Goal: Task Accomplishment & Management: Manage account settings

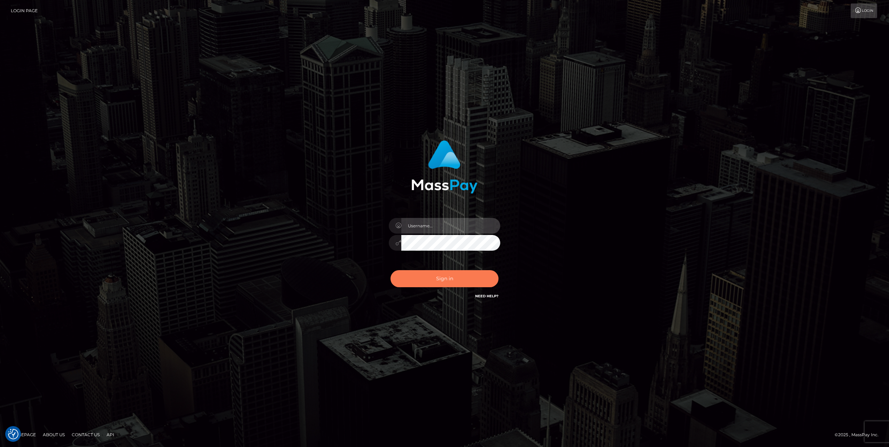
type input "jlo"
click at [447, 280] on button "Sign in" at bounding box center [444, 278] width 108 height 17
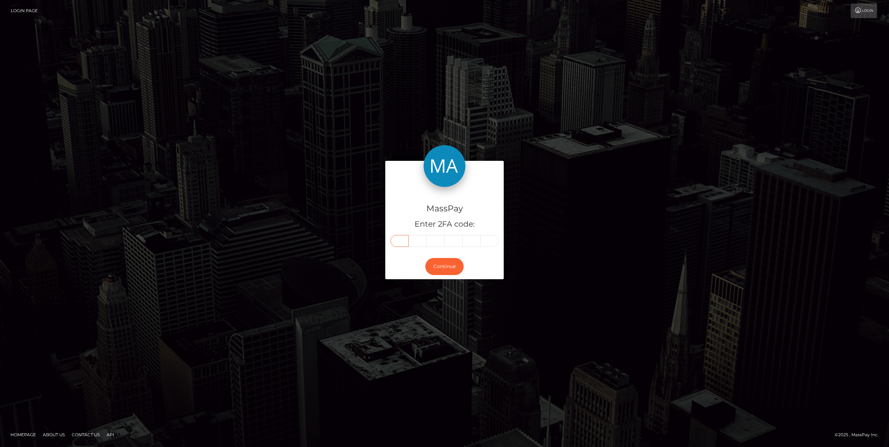
paste input "1"
type input "1"
type input "8"
type input "4"
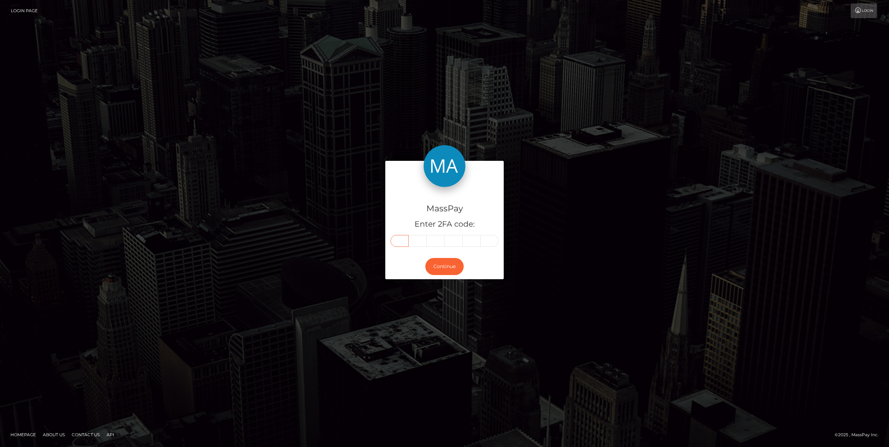
type input "1"
type input "0"
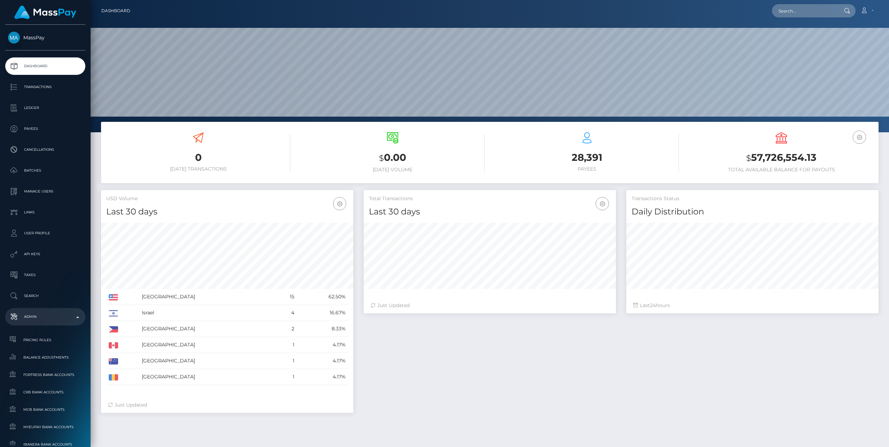
scroll to position [124, 252]
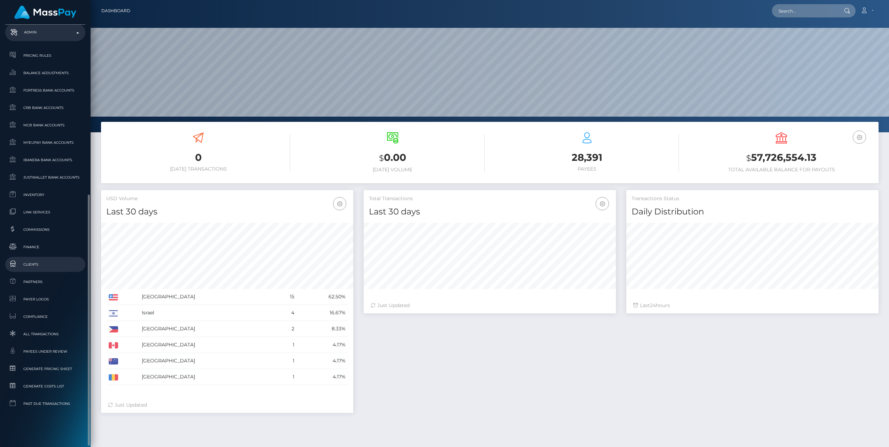
click at [35, 263] on span "Clients" at bounding box center [45, 265] width 75 height 8
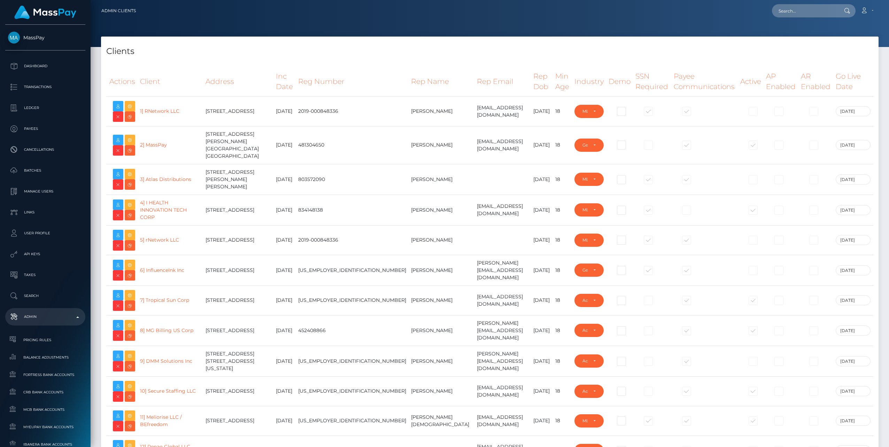
select select "223"
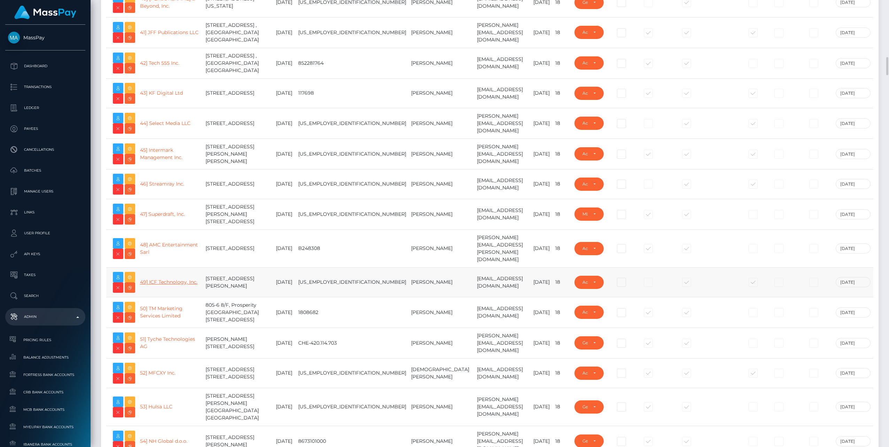
click at [176, 279] on link "49] ICF Technology, Inc." at bounding box center [168, 282] width 57 height 6
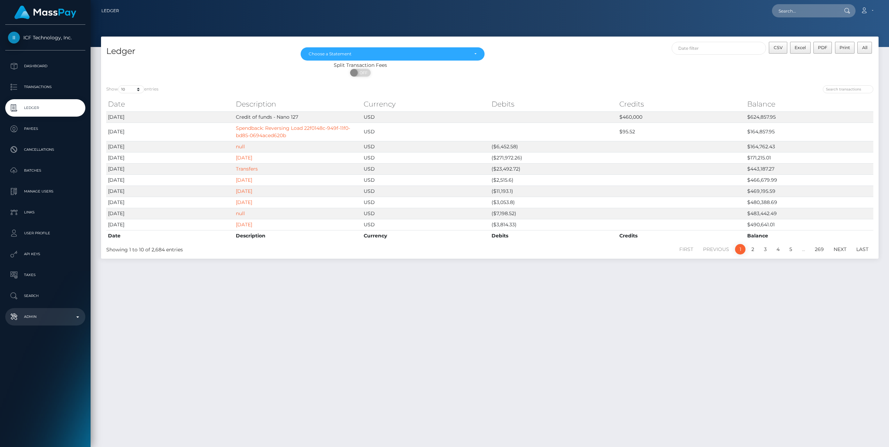
click at [79, 319] on p "Admin" at bounding box center [45, 317] width 75 height 10
click at [60, 356] on span "Balance Adjustments" at bounding box center [45, 358] width 75 height 8
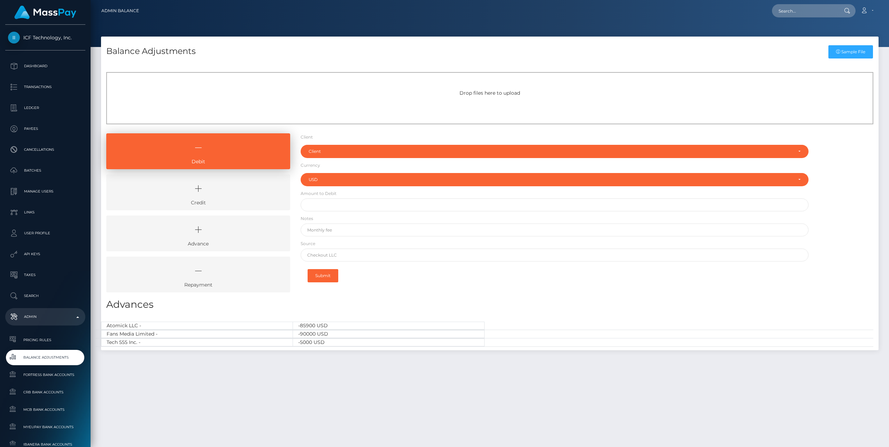
select select "USD"
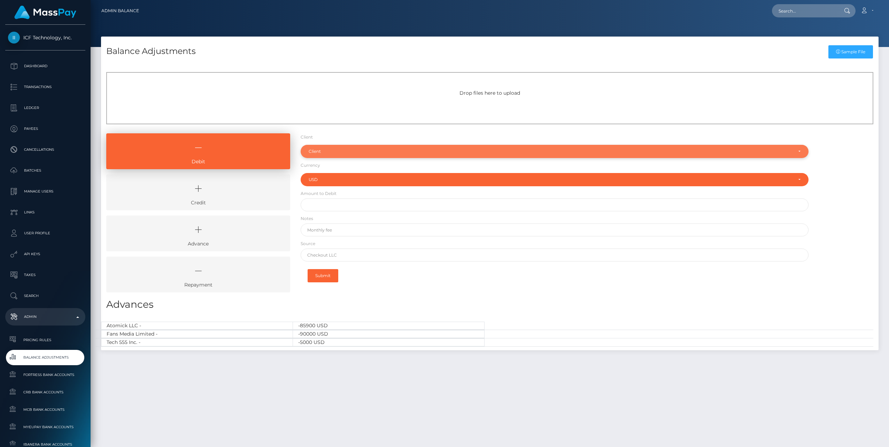
click at [350, 150] on div "Client" at bounding box center [551, 152] width 484 height 6
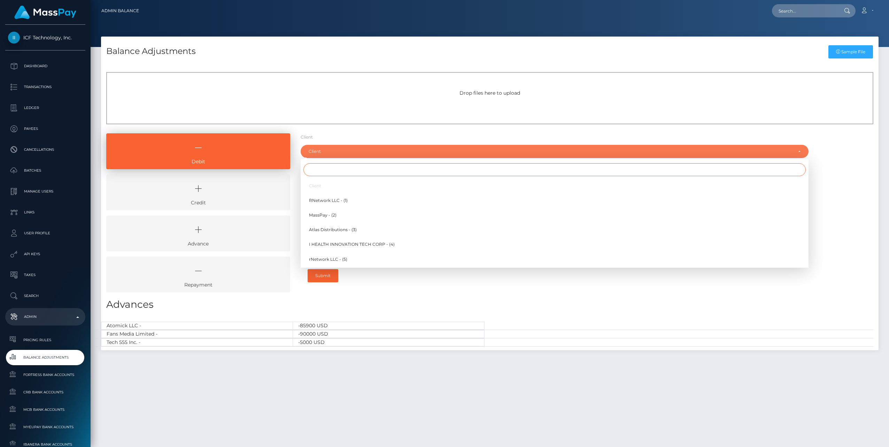
click at [324, 170] on input "Search" at bounding box center [554, 169] width 502 height 13
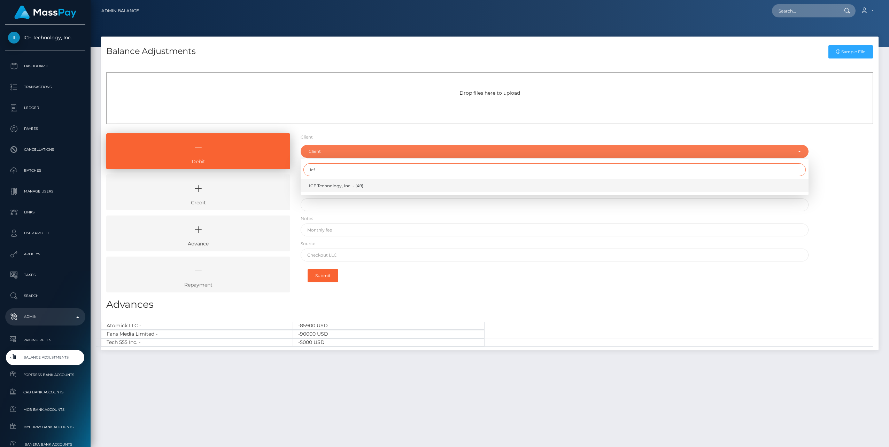
type input "icf"
click at [325, 187] on span "ICF Technology, Inc. - (49)" at bounding box center [336, 186] width 54 height 6
select select "49"
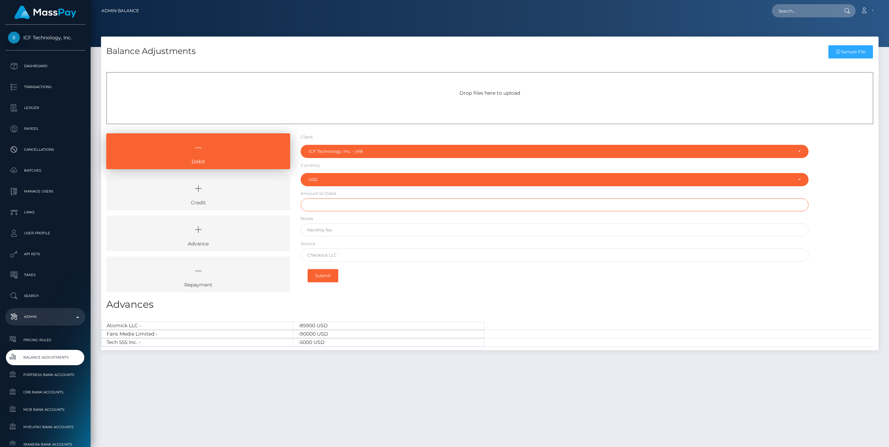
click at [320, 206] on input "text" at bounding box center [555, 205] width 508 height 13
type input "$230,000.00"
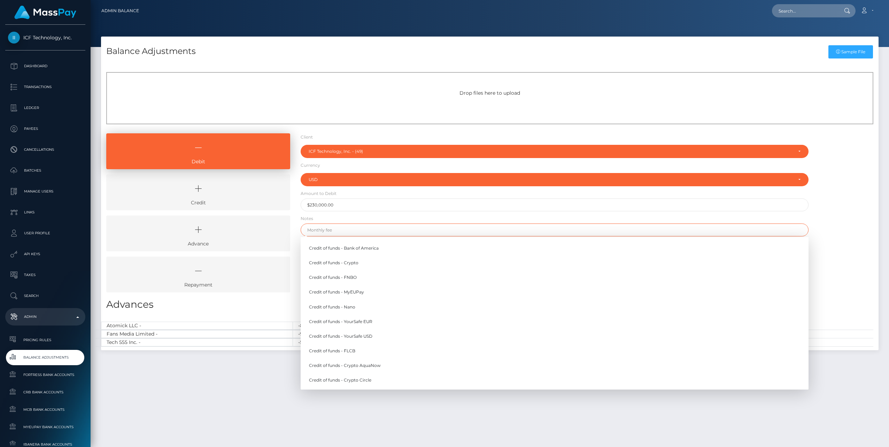
click at [324, 228] on input "text" at bounding box center [555, 230] width 508 height 13
click at [346, 310] on link "Credit of funds - Nano" at bounding box center [555, 307] width 508 height 13
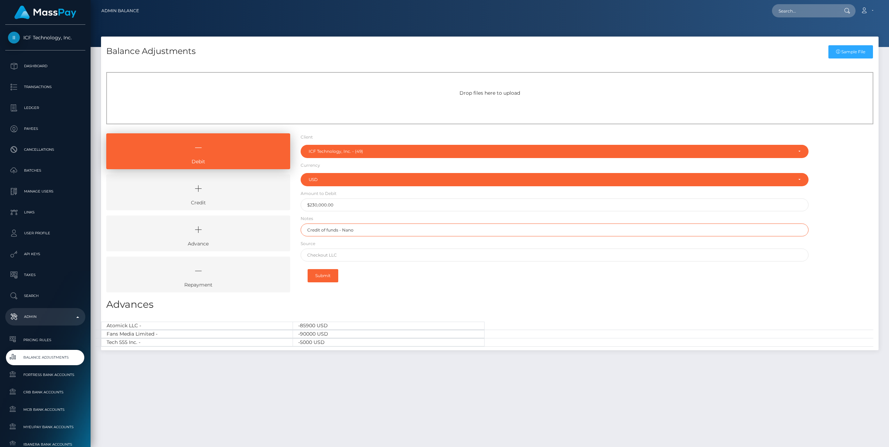
click at [321, 233] on input "Credit of funds - Nano" at bounding box center [555, 230] width 508 height 13
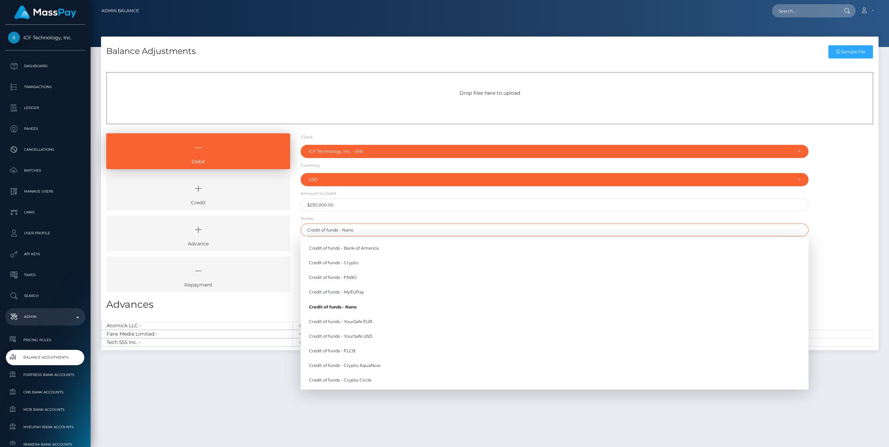
click at [318, 231] on input "Credit of funds - Nano" at bounding box center [555, 230] width 508 height 13
drag, startPoint x: 320, startPoint y: 231, endPoint x: 263, endPoint y: 242, distance: 57.9
click at [263, 242] on div "Debit Credit Advance Repayment" at bounding box center [489, 215] width 777 height 164
click at [365, 228] on input "Debit of funds - Nano" at bounding box center [555, 230] width 508 height 13
type input "Debit of funds - Nano (Reversing duplicate credit)"
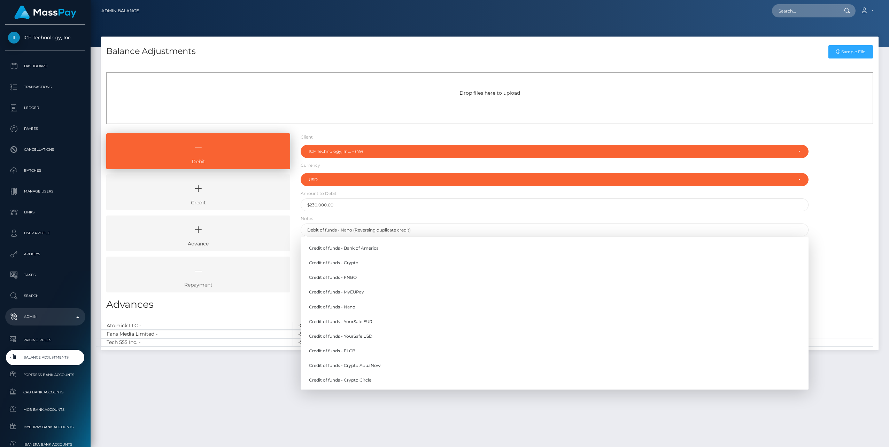
click at [835, 203] on div "Debit Credit Advance Repayment" at bounding box center [489, 215] width 777 height 164
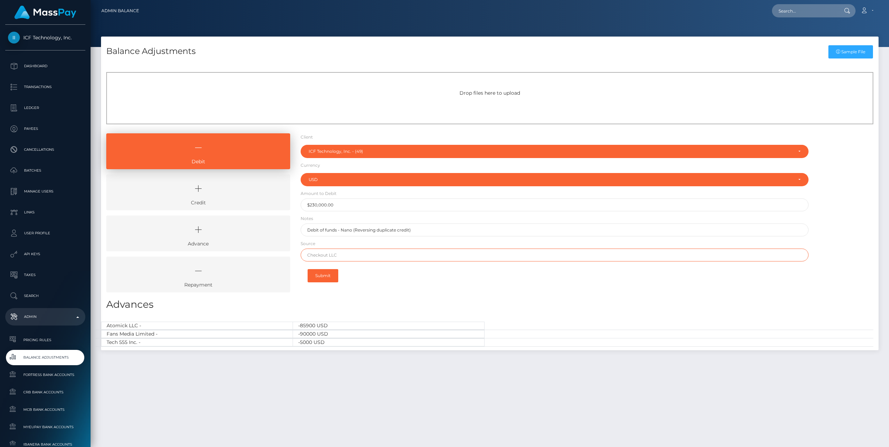
click at [317, 255] on input "text" at bounding box center [555, 255] width 508 height 13
type input "Nano"
click at [324, 276] on button "Submit" at bounding box center [323, 275] width 31 height 13
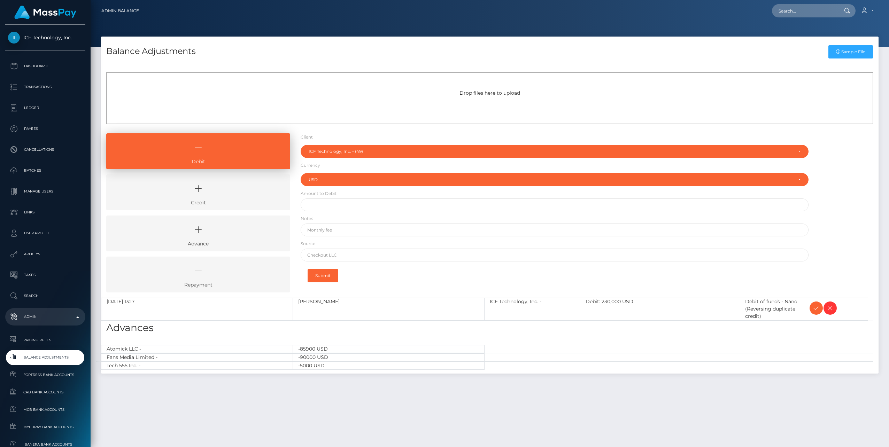
select select "49"
select select "USD"
click at [815, 309] on icon at bounding box center [816, 308] width 8 height 9
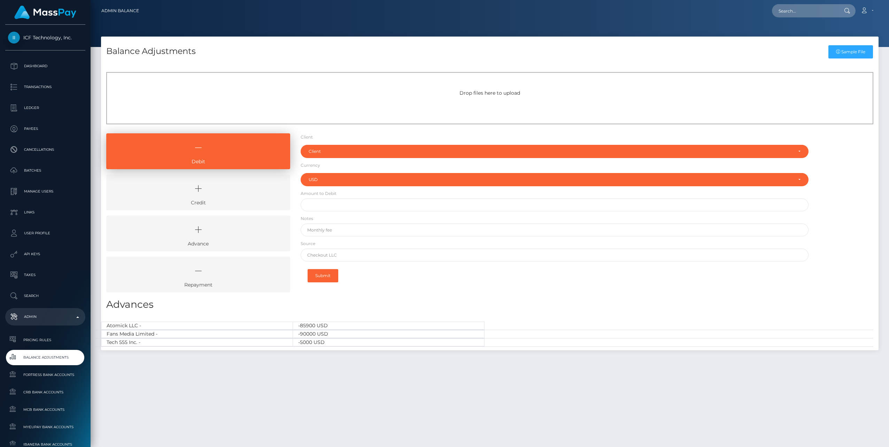
select select "USD"
click at [220, 192] on icon at bounding box center [198, 188] width 168 height 21
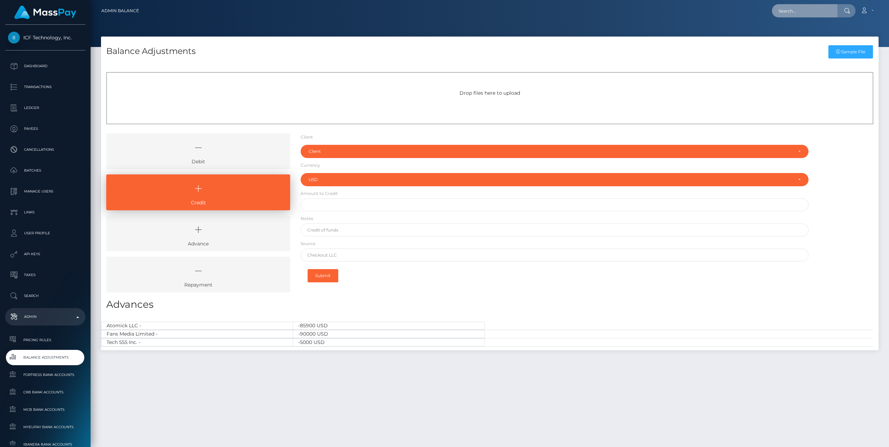
click at [809, 12] on input "text" at bounding box center [804, 10] width 65 height 13
paste input "10cd62e6-93f1-11f0-bd85-0694aced620b"
type input "10cd62e6-93f1-11f0-bd85-0694aced620b"
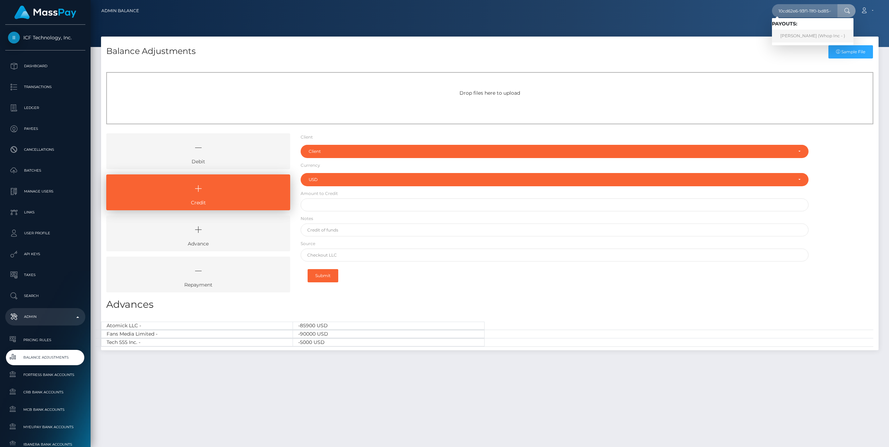
click at [807, 34] on link "TIM TROBEC (Whop Inc - )" at bounding box center [813, 36] width 82 height 13
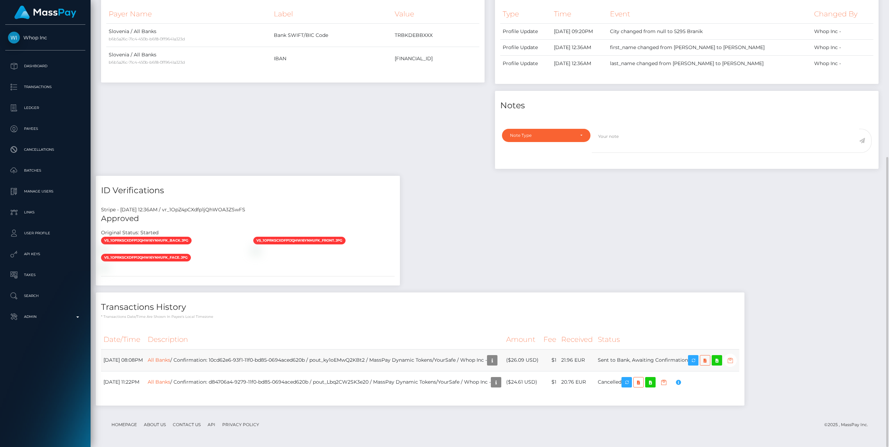
scroll to position [84, 252]
click at [734, 362] on icon "button" at bounding box center [730, 360] width 8 height 9
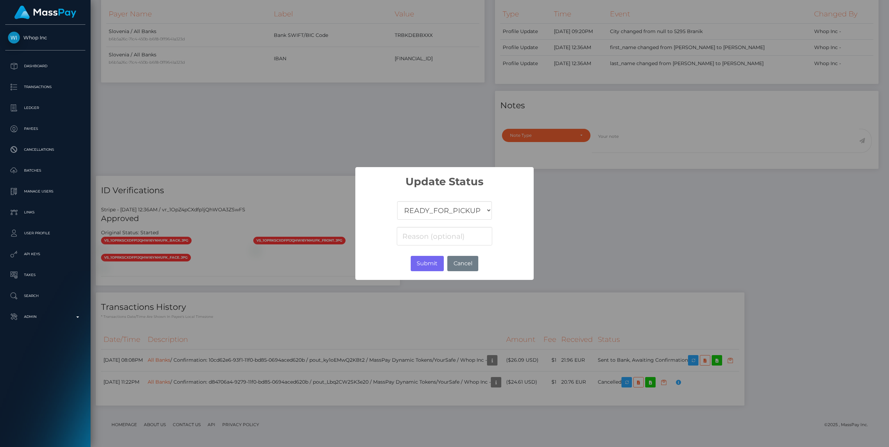
click at [449, 213] on select "COMPLETED CANCELLED READY_FOR_PICKUP PROCESSING" at bounding box center [444, 210] width 95 height 18
select select "CANCELLED"
click at [397, 201] on select "COMPLETED CANCELLED READY_FOR_PICKUP PROCESSING" at bounding box center [444, 210] width 95 height 18
click at [429, 243] on input at bounding box center [444, 236] width 95 height 18
paste input "Return of transaction #MQE44D4O, Transaction not accepted, please contact benef…"
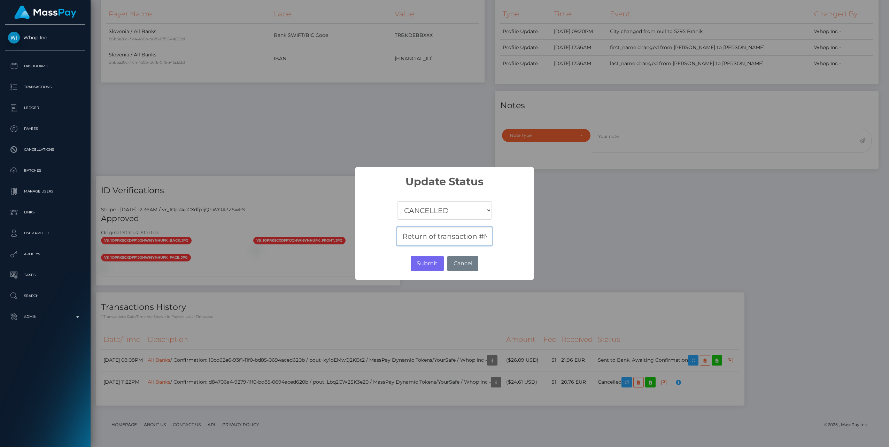
scroll to position [0, 226]
type input "Return of transaction #MQE44D4O, Transaction not accepted, please contact benef…"
click at [428, 261] on button "Submit" at bounding box center [427, 263] width 33 height 15
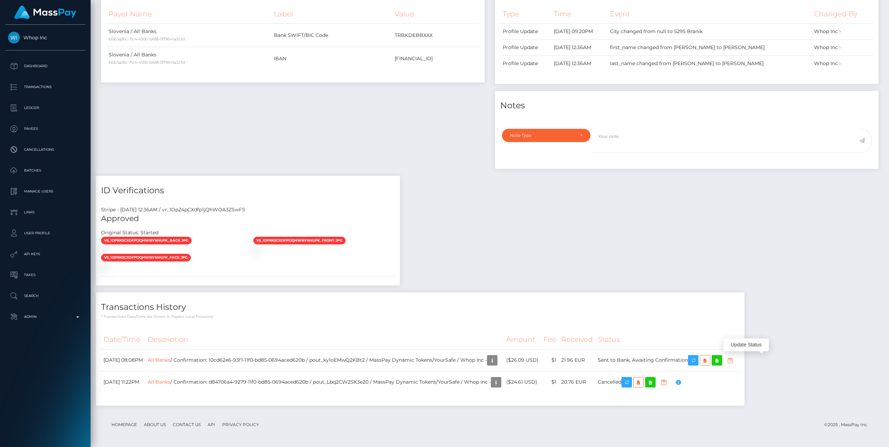
scroll to position [84, 252]
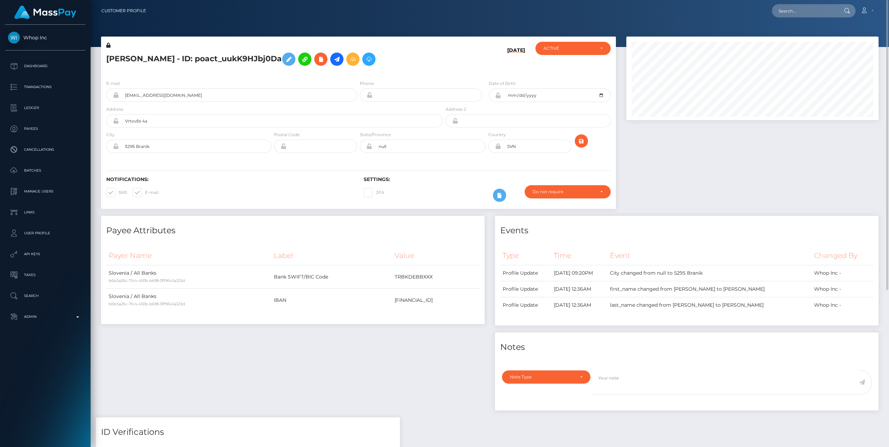
scroll to position [84, 252]
click at [797, 13] on input "text" at bounding box center [804, 10] width 65 height 13
paste input "a5cbc095-942c-11f0-bd85-0694aced620b"
type input "a5cbc095-942c-11f0-bd85-0694aced620b"
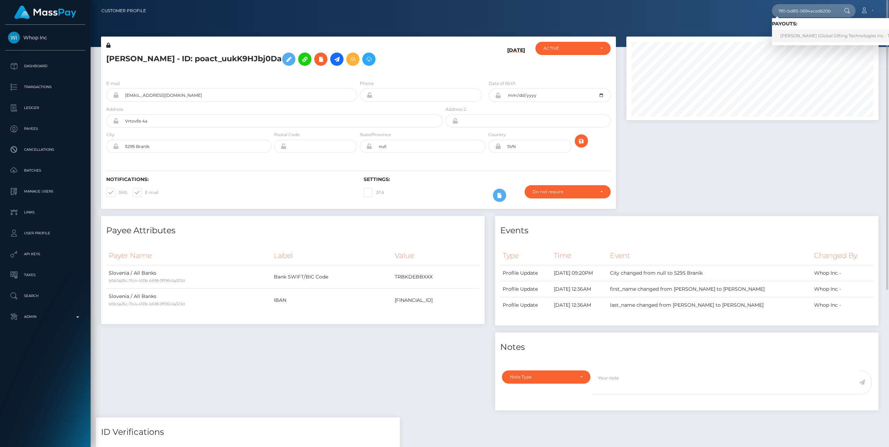
click at [798, 37] on link "VALENTINA MAZZANTI (Global Gifting Technologies Inc - Throne)" at bounding box center [842, 36] width 140 height 13
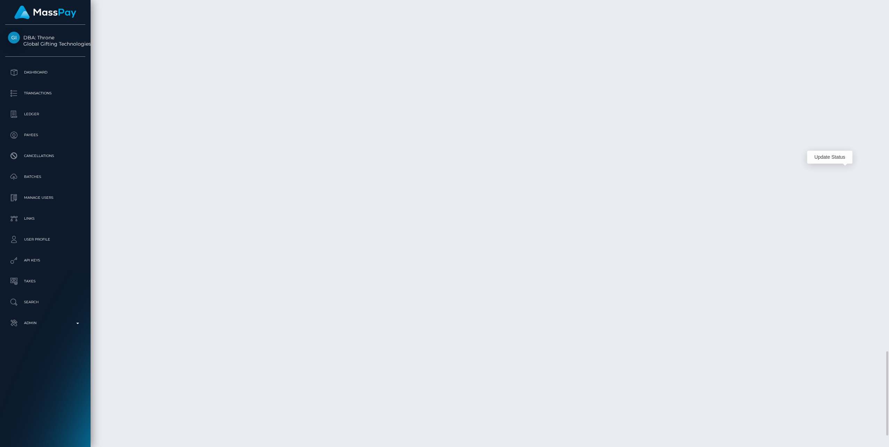
scroll to position [84, 252]
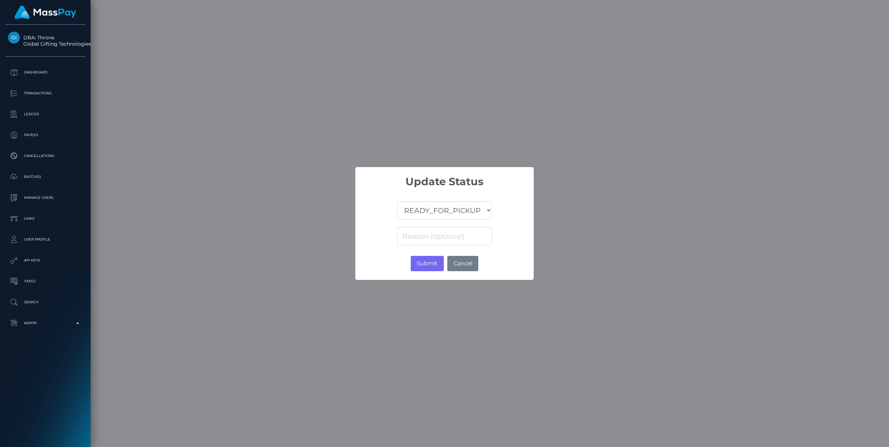
click at [435, 212] on select "COMPLETED CANCELLED READY_FOR_PICKUP PROCESSING" at bounding box center [444, 210] width 95 height 18
select select "CANCELLED"
click at [397, 201] on select "COMPLETED CANCELLED READY_FOR_PICKUP PROCESSING" at bounding box center [444, 210] width 95 height 18
click at [418, 238] on input at bounding box center [444, 236] width 95 height 18
paste input "Return of transaction #52OE107V, Incorrect Account Number, please check account…"
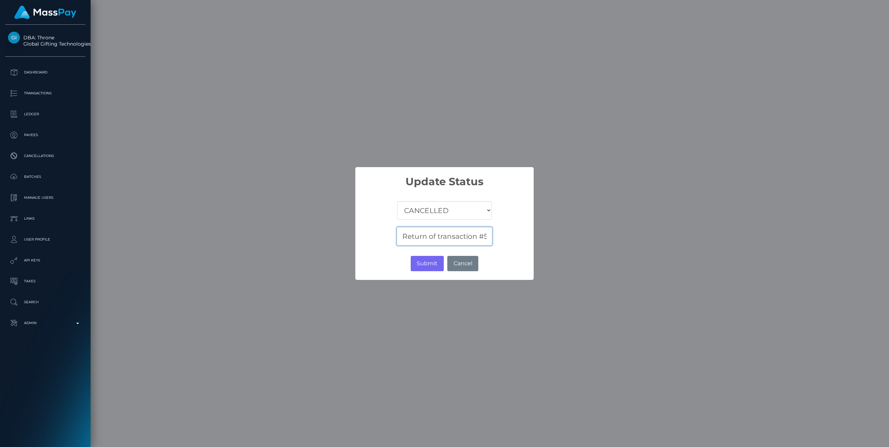
scroll to position [0, 348]
type input "Return of transaction #52OE107V, Incorrect Account Number, please check account…"
click at [429, 264] on button "Submit" at bounding box center [427, 263] width 33 height 15
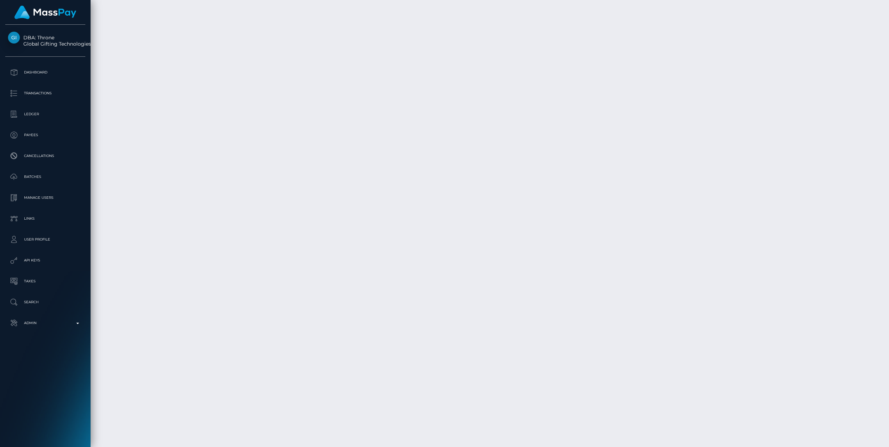
scroll to position [84, 252]
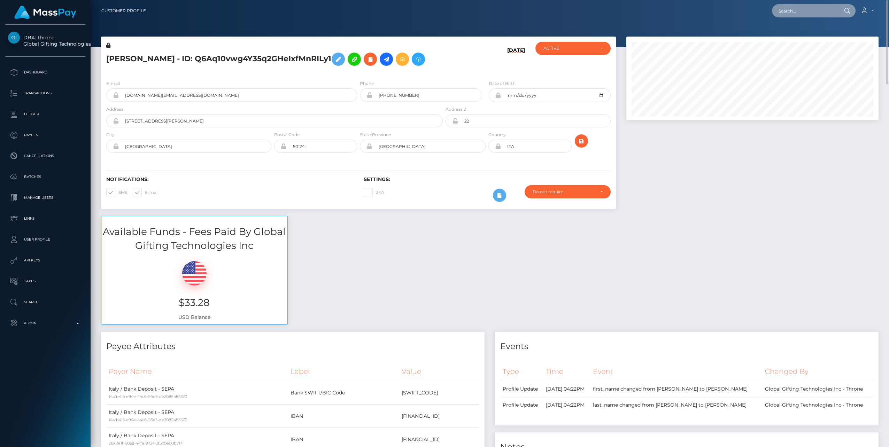
click at [798, 13] on input "text" at bounding box center [804, 10] width 65 height 13
paste input "eb4fcdf0-9486-11f0-bd85-0694aced620b"
type input "eb4fcdf0-9486-11f0-bd85-0694aced620b"
click at [798, 37] on link "SAMUELE TAVILLA (Unlockt.me - )" at bounding box center [821, 36] width 98 height 13
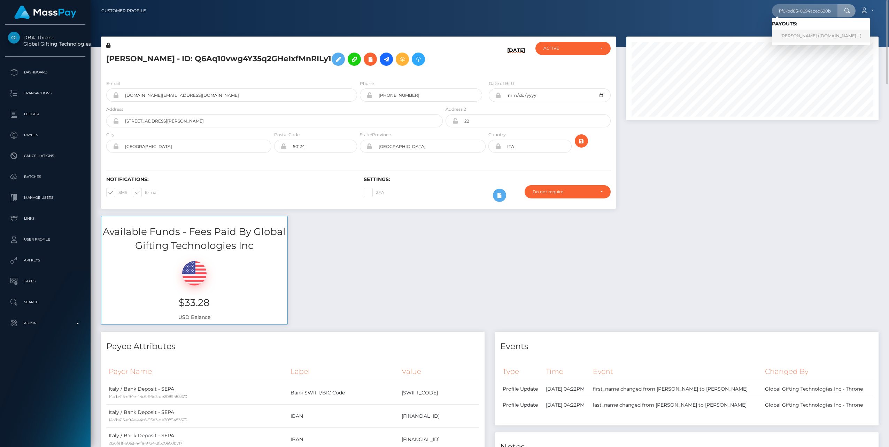
scroll to position [0, 0]
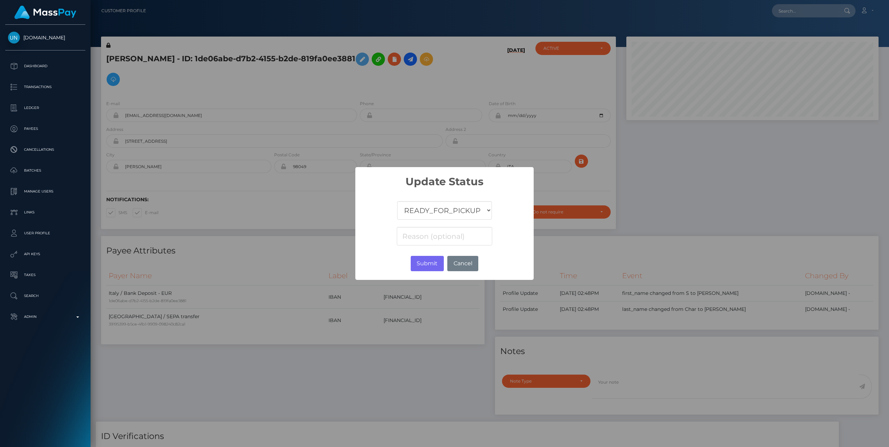
select select "CANCELLED"
click at [397, 201] on select "COMPLETED CANCELLED READY_FOR_PICKUP PROCESSING" at bounding box center [444, 210] width 95 height 18
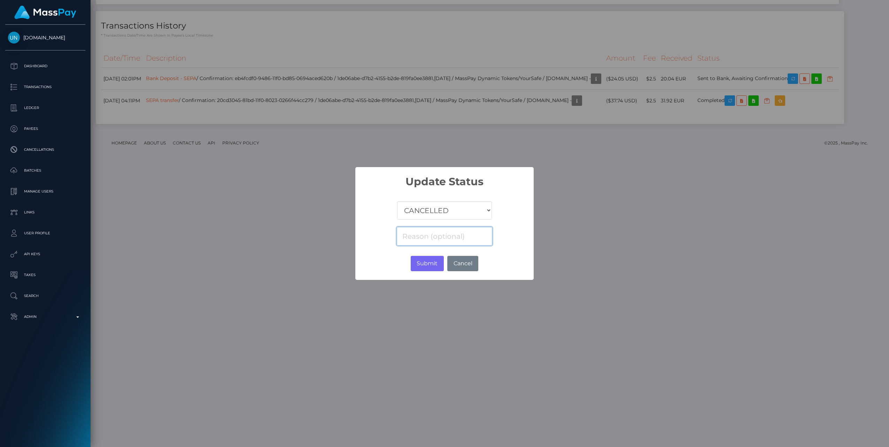
click at [417, 236] on input at bounding box center [444, 236] width 95 height 18
paste input "Return of transaction #5U2QGSWX, Transaction not accepted, please contact benef…"
type input "Return of transaction #5U2QGSWX, Transaction not accepted, please contact benef…"
click at [431, 264] on button "Submit" at bounding box center [427, 263] width 33 height 15
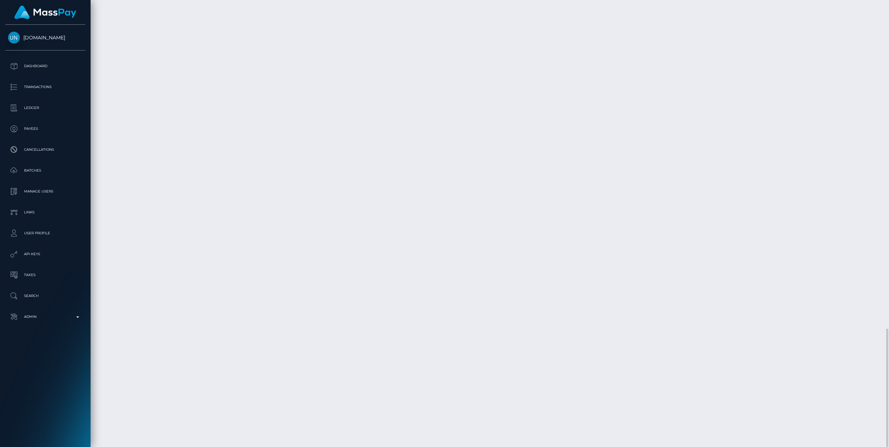
scroll to position [84, 252]
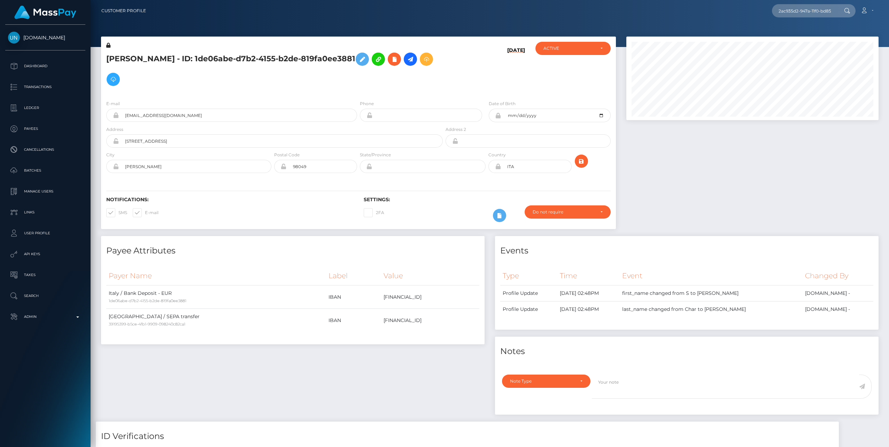
drag, startPoint x: 831, startPoint y: 11, endPoint x: 684, endPoint y: -1, distance: 147.2
click at [684, 0] on html "Unlockt.me Dashboard Transactions Ledger Payees Cancellations" at bounding box center [444, 223] width 889 height 447
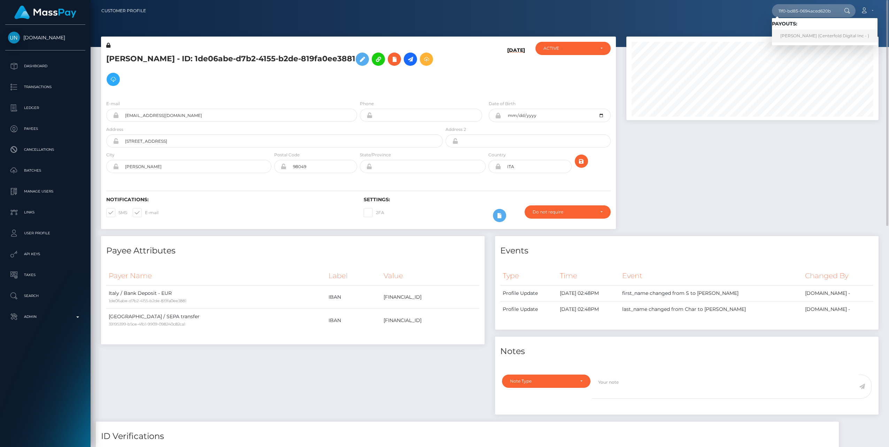
type input "2ac935d2-947a-11f0-bd85-0694aced620b"
click at [789, 36] on link "Emily Ghironi (Centerfold Digital Inc - )" at bounding box center [825, 36] width 106 height 13
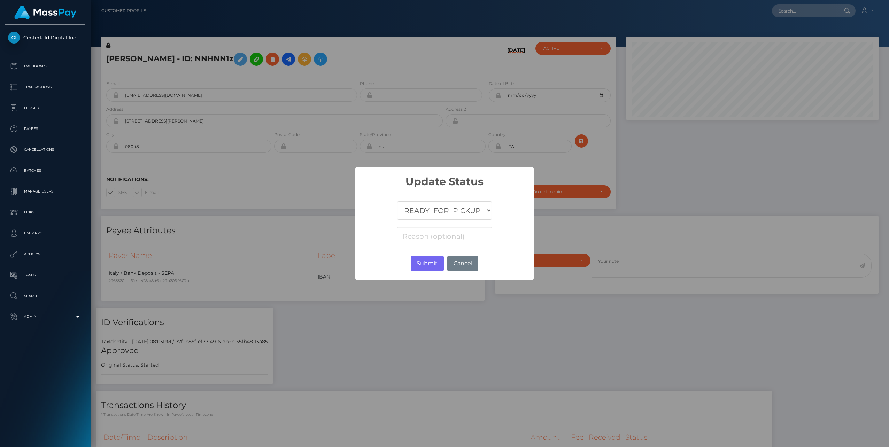
scroll to position [84, 252]
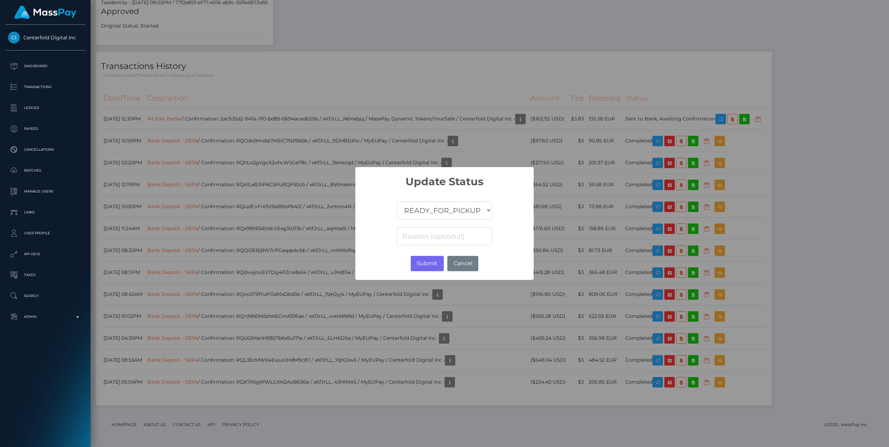
click at [452, 215] on select "COMPLETED CANCELLED READY_FOR_PICKUP PROCESSING" at bounding box center [444, 210] width 95 height 18
select select "CANCELLED"
click at [397, 201] on select "COMPLETED CANCELLED READY_FOR_PICKUP PROCESSING" at bounding box center [444, 210] width 95 height 18
click at [410, 233] on input at bounding box center [444, 236] width 95 height 18
paste input "Return of transaction #CXVQV3KY, Transaction not accepted, please contact benef…"
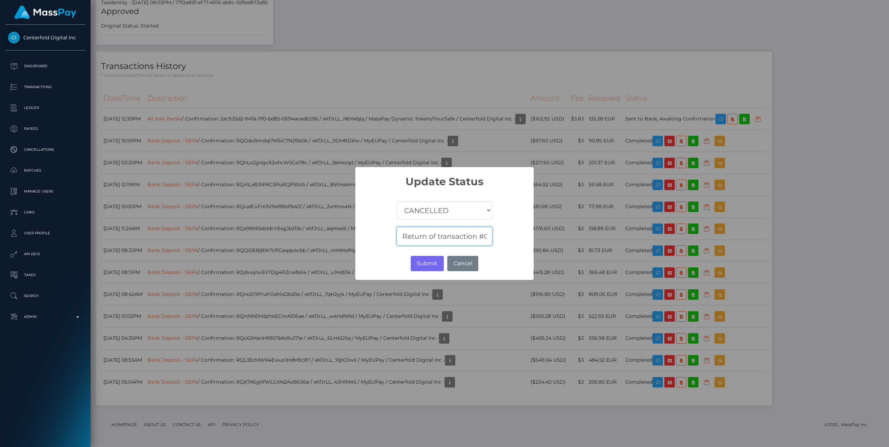
scroll to position [0, 221]
type input "Return of transaction #CXVQV3KY, Transaction not accepted, please contact benef…"
click at [424, 261] on button "Submit" at bounding box center [427, 263] width 33 height 15
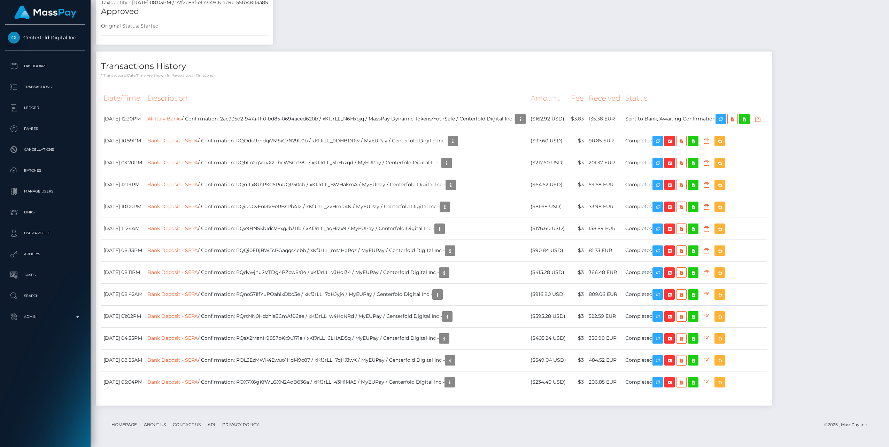
scroll to position [84, 252]
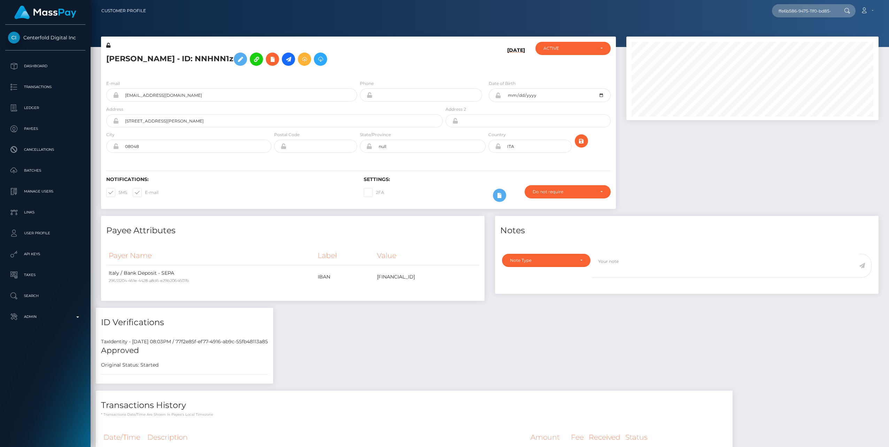
scroll to position [0, 32]
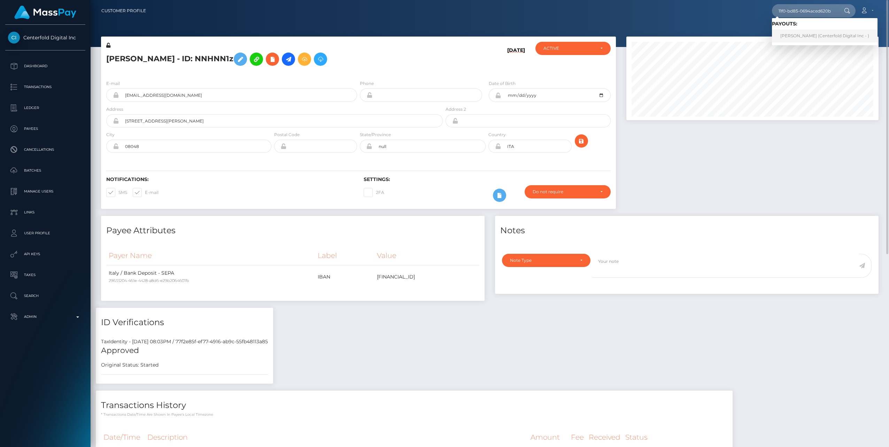
type input "ffe6b586-9475-11f0-bd85-0694aced620b"
click at [798, 37] on link "[PERSON_NAME] (Centerfold Digital Inc - )" at bounding box center [825, 36] width 106 height 13
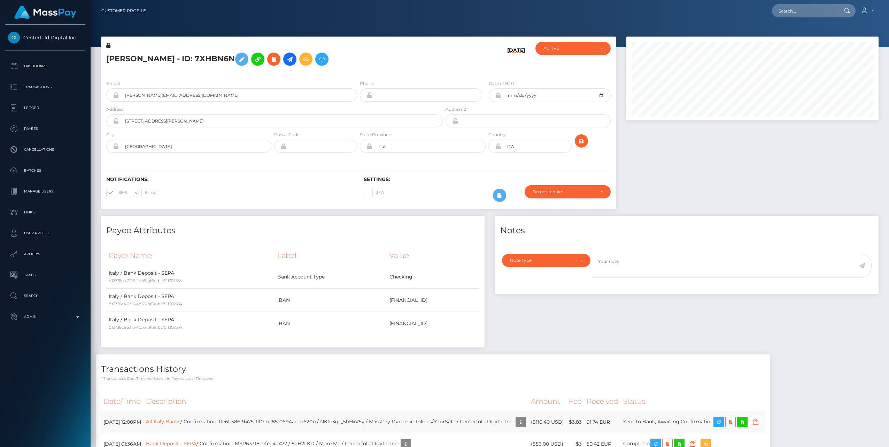
scroll to position [84, 252]
click at [760, 420] on icon "button" at bounding box center [755, 422] width 8 height 9
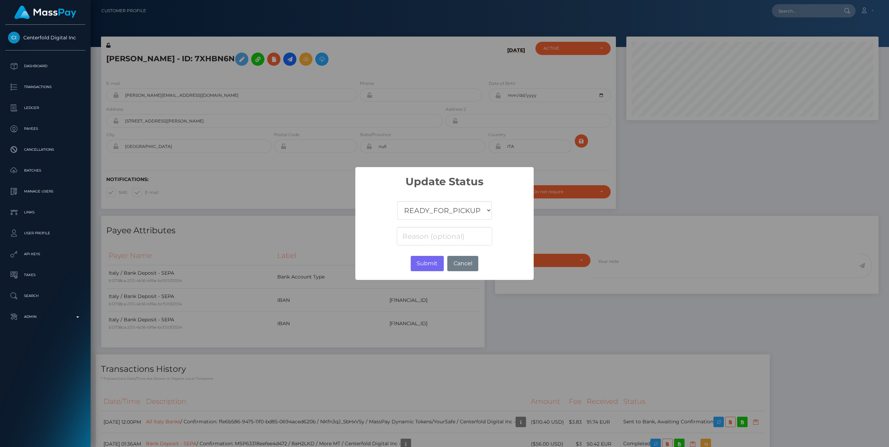
click at [441, 216] on select "COMPLETED CANCELLED READY_FOR_PICKUP PROCESSING" at bounding box center [444, 210] width 95 height 18
select select "CANCELLED"
click at [397, 201] on select "COMPLETED CANCELLED READY_FOR_PICKUP PROCESSING" at bounding box center [444, 210] width 95 height 18
click at [423, 240] on input at bounding box center [444, 236] width 95 height 18
paste input "Return of transaction #LIW9IN40, Incorrect Account Number, please check account…"
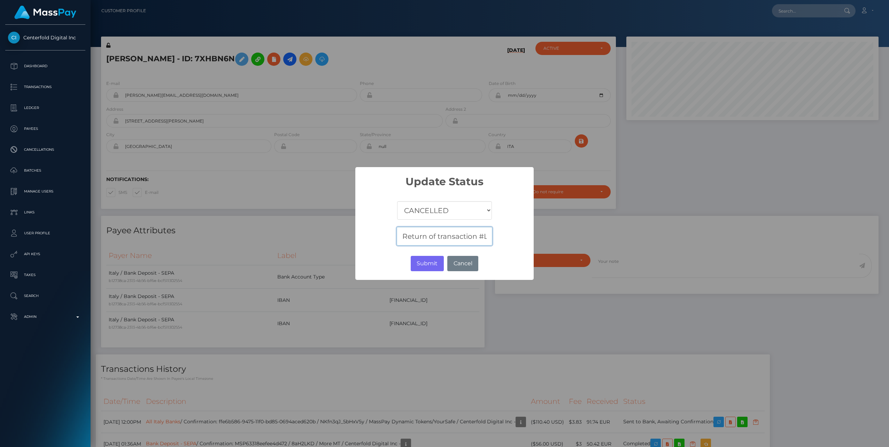
scroll to position [0, 349]
type input "Return of transaction #LIW9IN40, Incorrect Account Number, please check account…"
click at [434, 264] on button "Submit" at bounding box center [427, 263] width 33 height 15
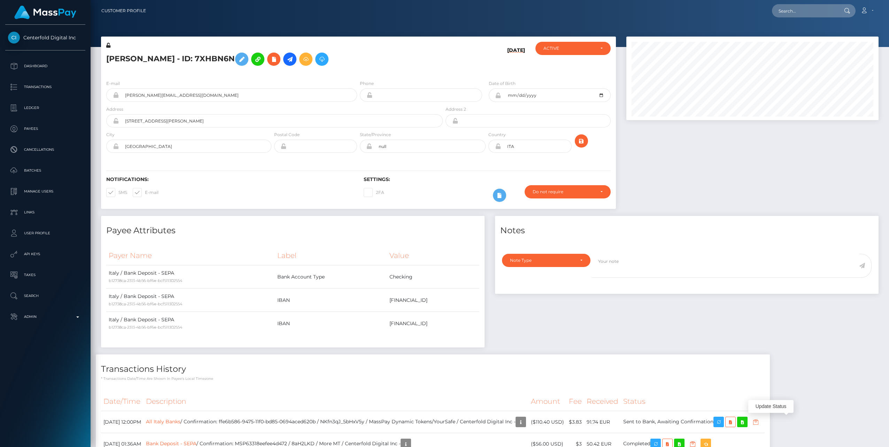
scroll to position [84, 252]
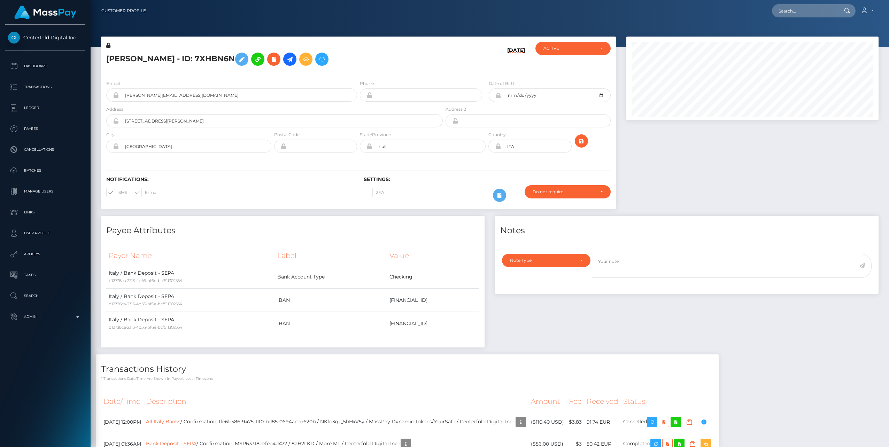
scroll to position [84, 252]
click at [79, 317] on p "Admin" at bounding box center [45, 317] width 75 height 10
click at [52, 358] on span "Balance Adjustments" at bounding box center [45, 358] width 75 height 8
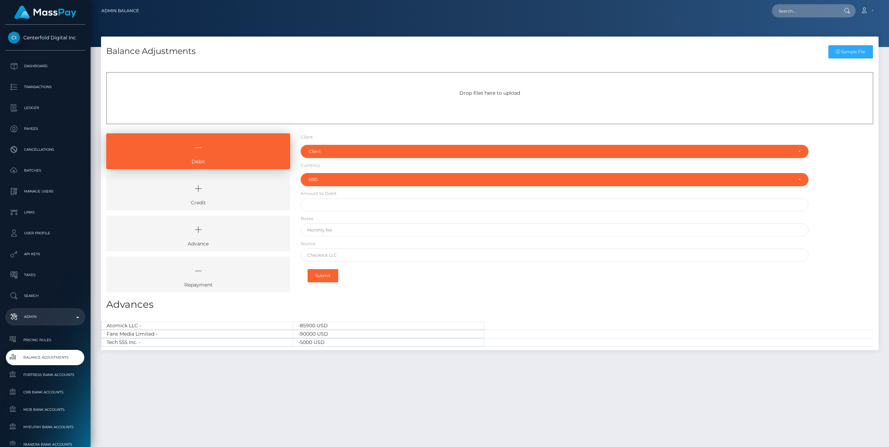
select select "USD"
drag, startPoint x: 227, startPoint y: 191, endPoint x: 318, endPoint y: 160, distance: 96.1
click at [227, 191] on icon at bounding box center [198, 188] width 168 height 21
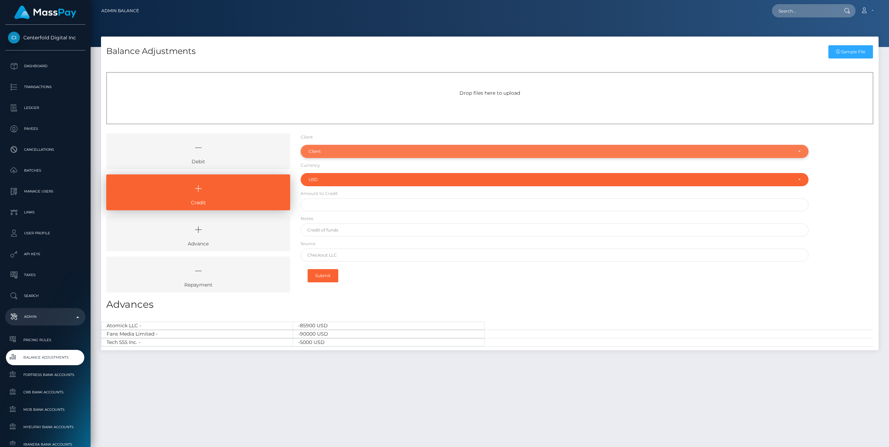
click at [350, 151] on div "Client" at bounding box center [551, 152] width 484 height 6
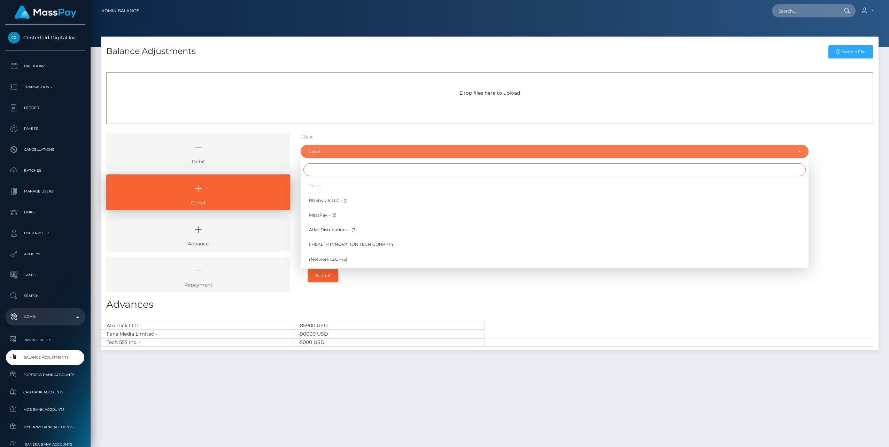
click at [322, 169] on input "Search" at bounding box center [554, 169] width 502 height 13
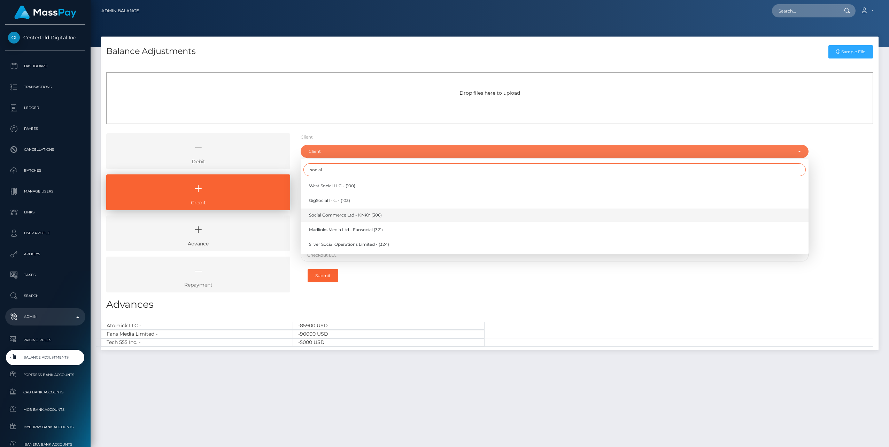
type input "social"
click at [337, 216] on span "Social Commerce Ltd - KNKY (306)" at bounding box center [345, 215] width 73 height 6
select select "306"
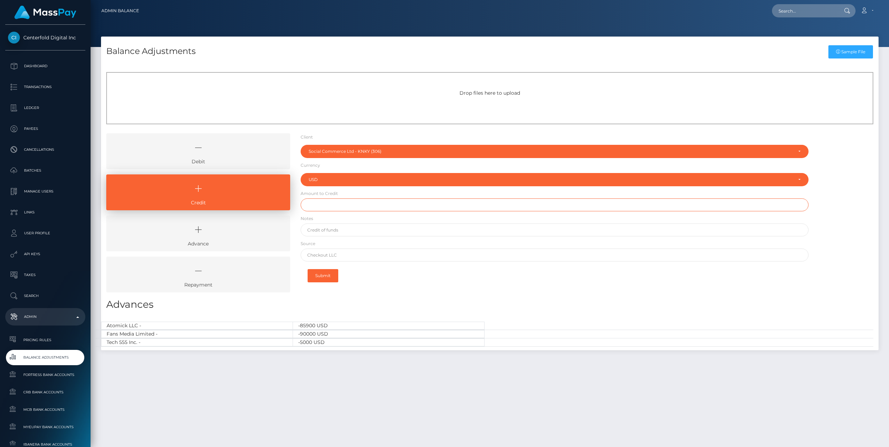
click at [342, 205] on input "text" at bounding box center [555, 205] width 508 height 13
type input "$5,000.00"
click at [342, 229] on input "text" at bounding box center [555, 230] width 508 height 13
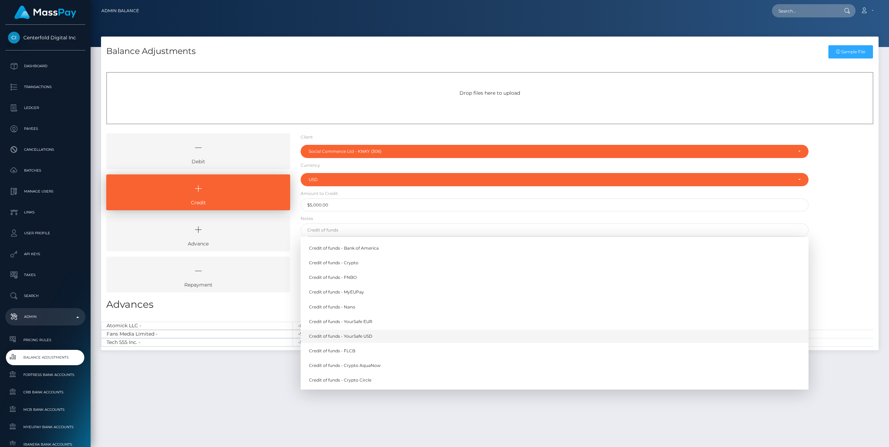
click at [366, 337] on link "Credit of funds - YourSafe USD" at bounding box center [555, 336] width 508 height 13
type input "Credit of funds - YourSafe USD"
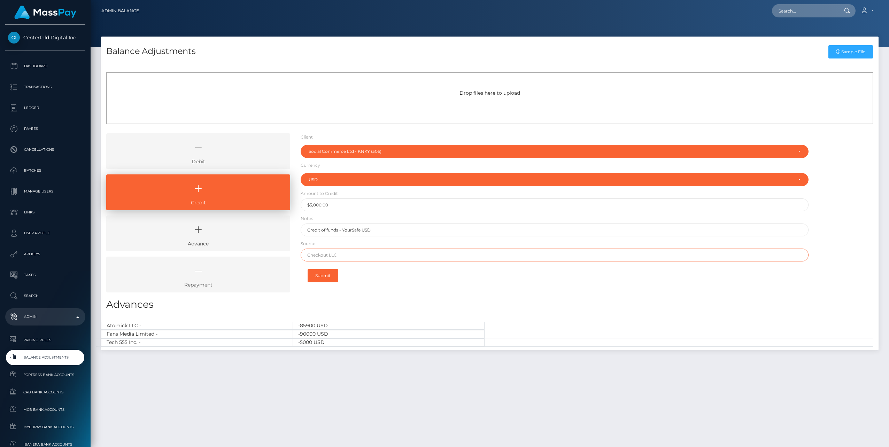
click at [336, 257] on input "text" at bounding box center [555, 255] width 508 height 13
click at [315, 258] on input "text" at bounding box center [555, 255] width 508 height 13
paste input "Klarpay AG"
type input "Klarpay AG"
click at [322, 275] on button "Submit" at bounding box center [323, 275] width 31 height 13
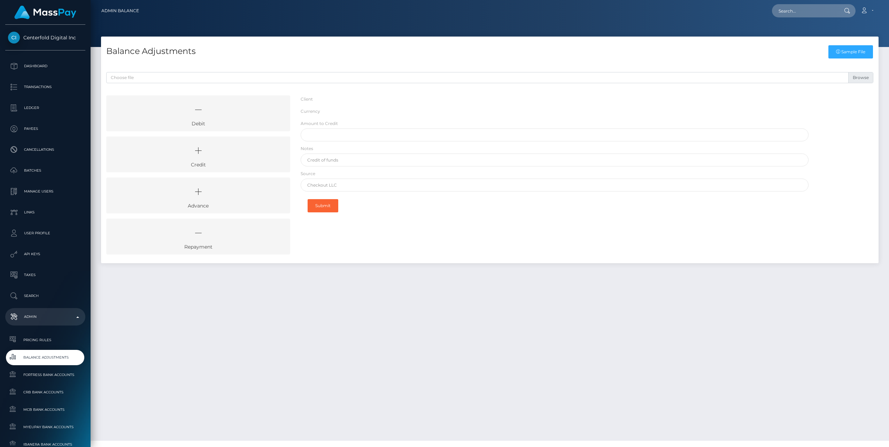
select select "306"
select select "USD"
select select
select select "306"
select select "USD"
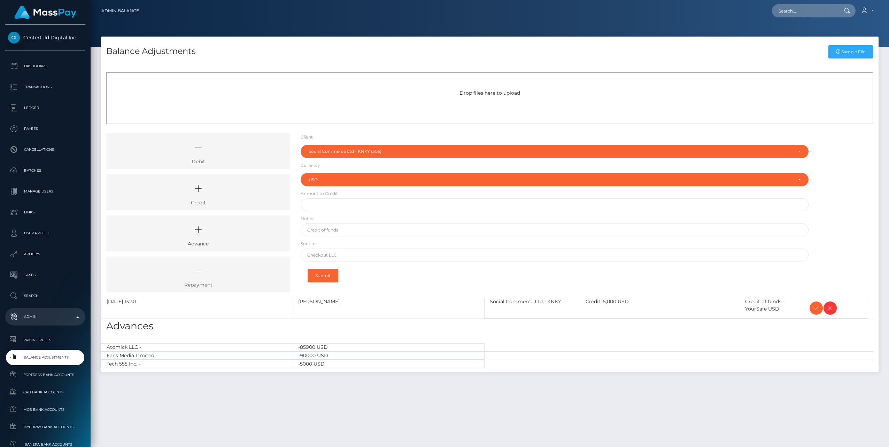
type input "$"
click at [816, 309] on icon at bounding box center [816, 308] width 8 height 9
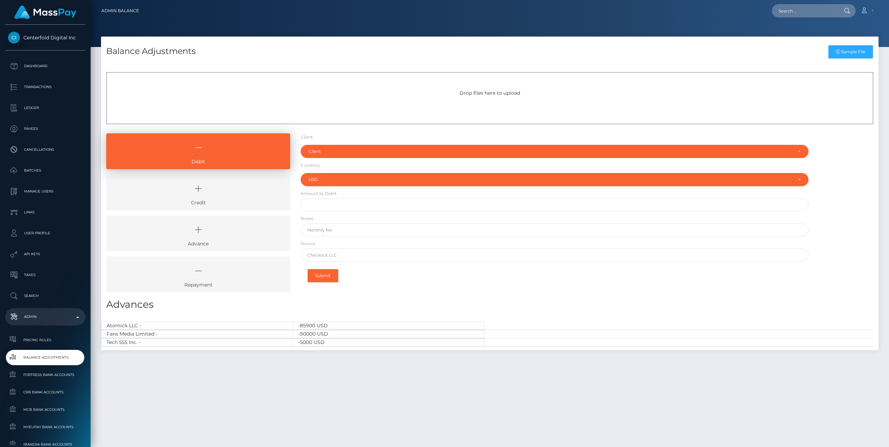
select select "USD"
click at [218, 196] on icon at bounding box center [198, 188] width 168 height 21
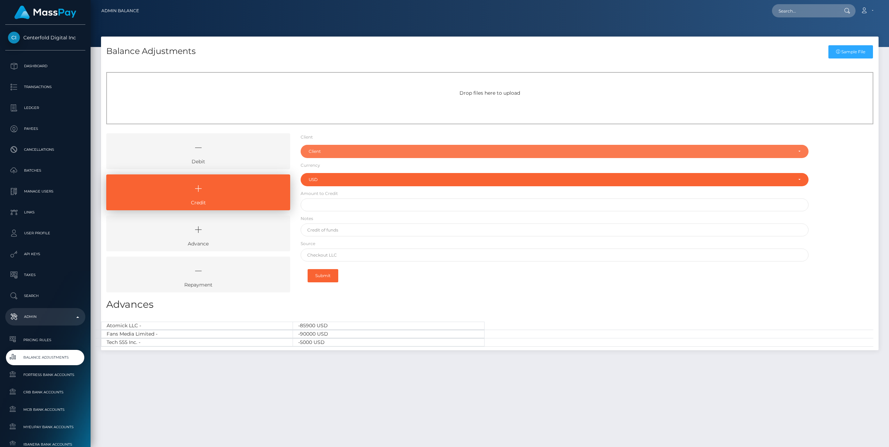
drag, startPoint x: 332, startPoint y: 149, endPoint x: 321, endPoint y: 161, distance: 15.5
click at [332, 149] on div "Client" at bounding box center [551, 152] width 484 height 6
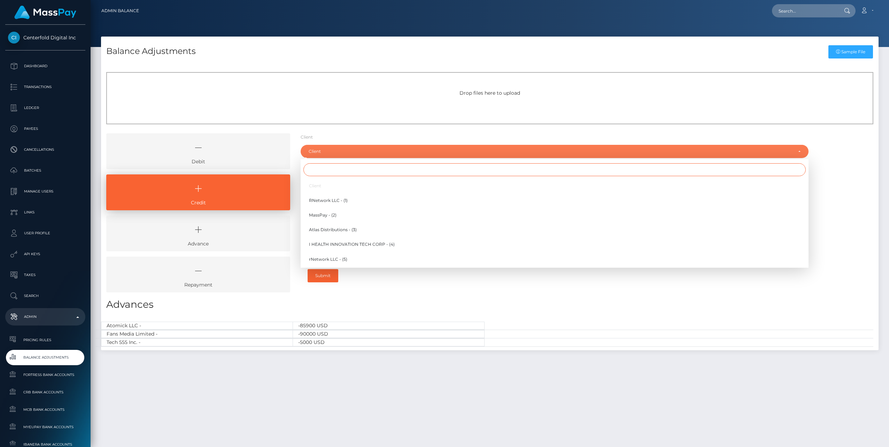
click at [320, 169] on input "Search" at bounding box center [554, 169] width 502 height 13
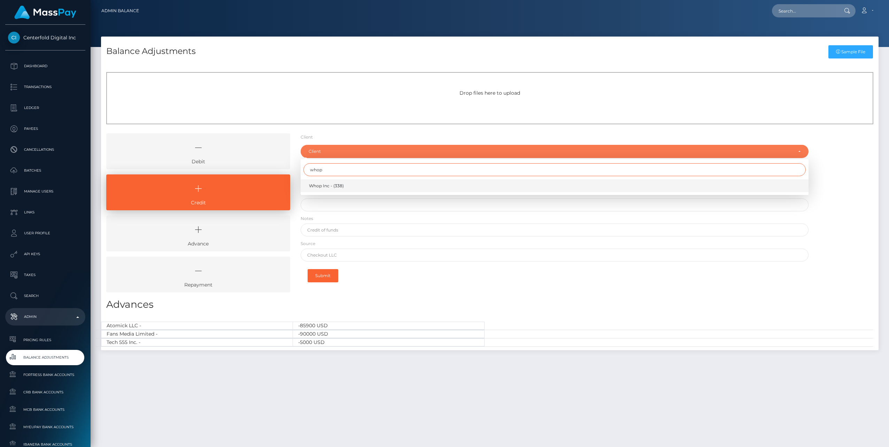
type input "whop"
click at [332, 186] on span "Whop Inc - (338)" at bounding box center [326, 186] width 35 height 6
select select "338"
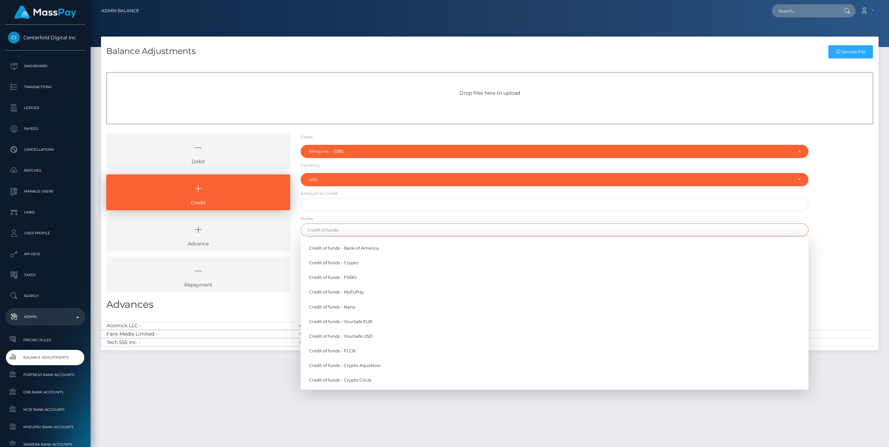
click at [325, 232] on input "text" at bounding box center [555, 230] width 508 height 13
click at [348, 295] on link "Credit of funds - MyEUPay" at bounding box center [555, 292] width 508 height 13
type input "Credit of funds - MyEUPay"
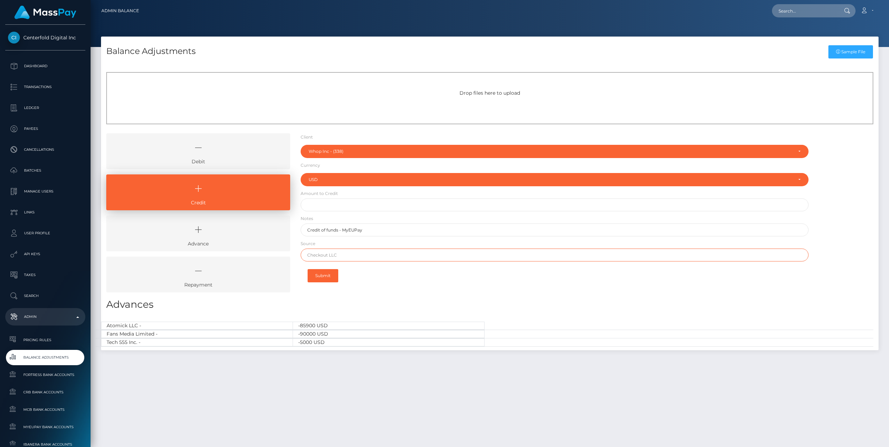
click at [328, 255] on input "text" at bounding box center [555, 255] width 508 height 13
paste input "CHECKOUT SAS"
type input "CHECKOUT SAS"
click at [325, 208] on input "text" at bounding box center [555, 205] width 508 height 13
paste input "141,797.80"
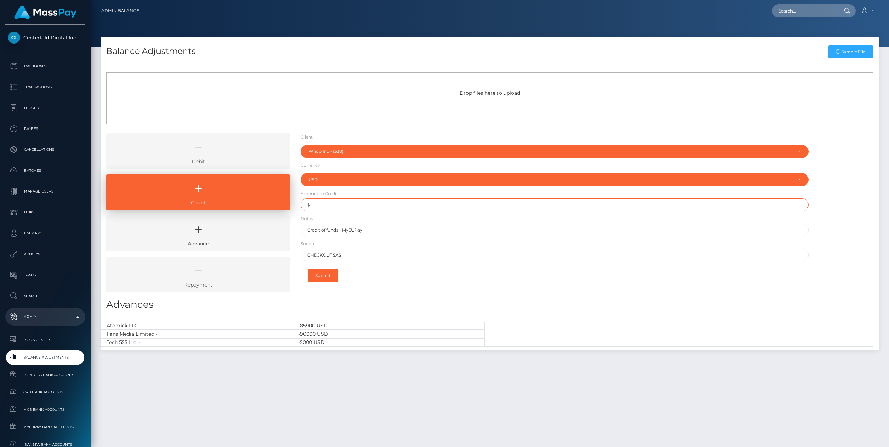
type input "$141,797.80"
click at [333, 276] on button "Submit" at bounding box center [323, 275] width 31 height 13
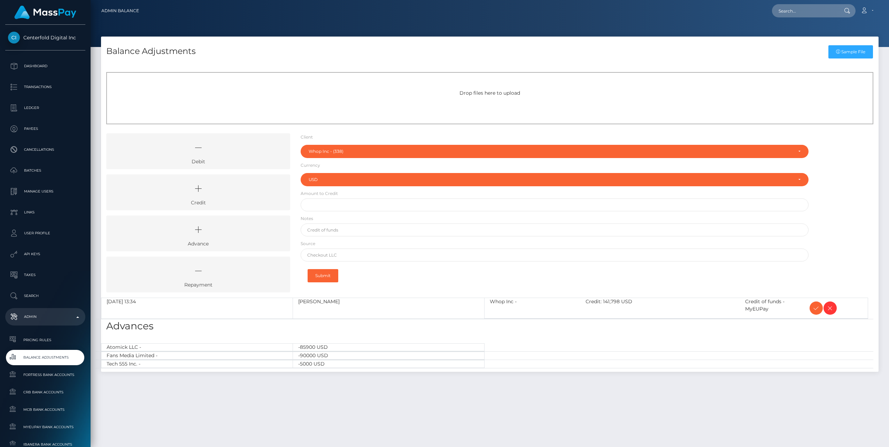
select select "338"
select select "USD"
click at [815, 308] on icon at bounding box center [816, 308] width 8 height 9
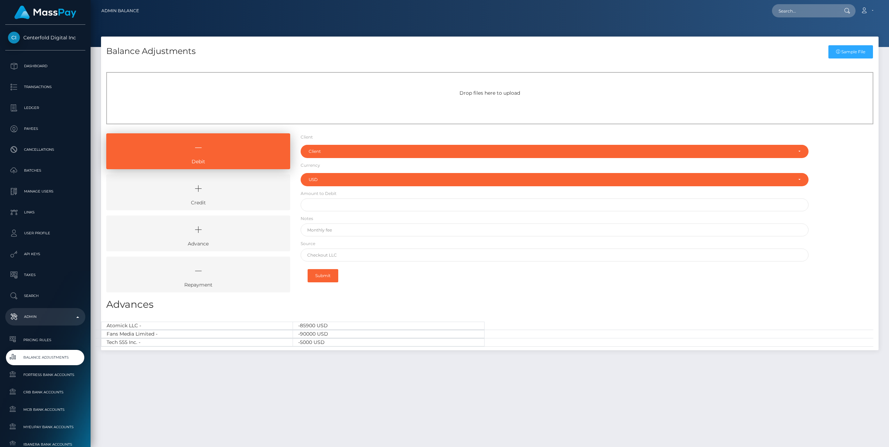
select select "USD"
drag, startPoint x: 205, startPoint y: 196, endPoint x: 294, endPoint y: 169, distance: 92.9
click at [206, 196] on icon at bounding box center [198, 188] width 168 height 21
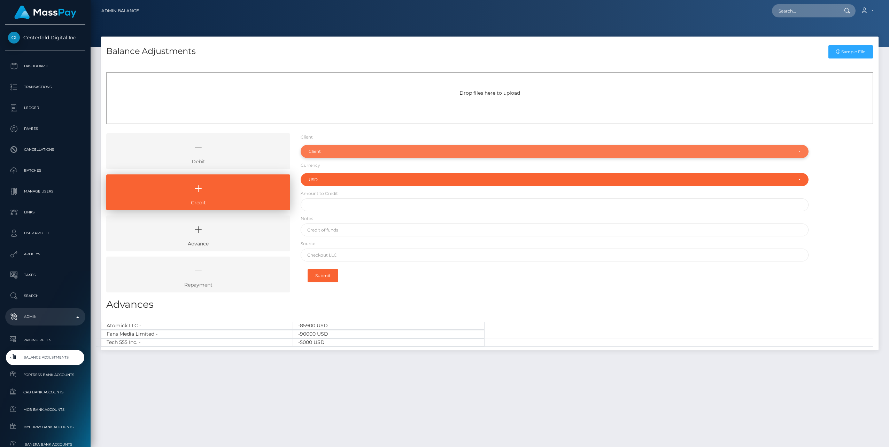
click at [328, 153] on div "Client" at bounding box center [551, 152] width 484 height 6
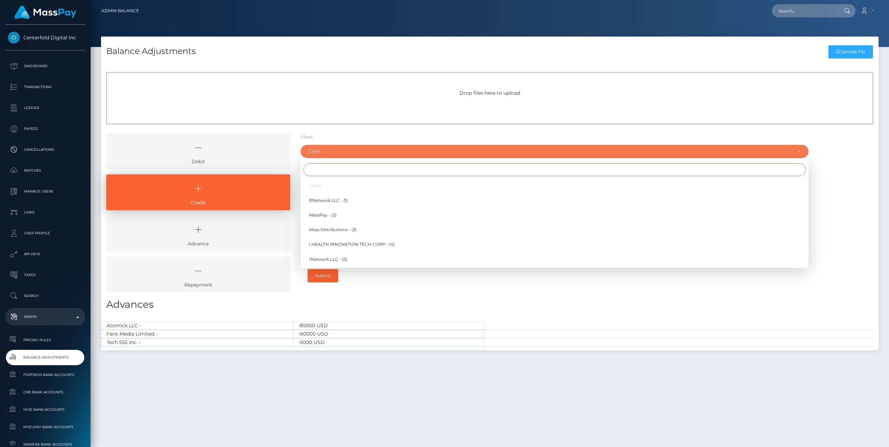
click at [321, 169] on input "Search" at bounding box center [554, 169] width 502 height 13
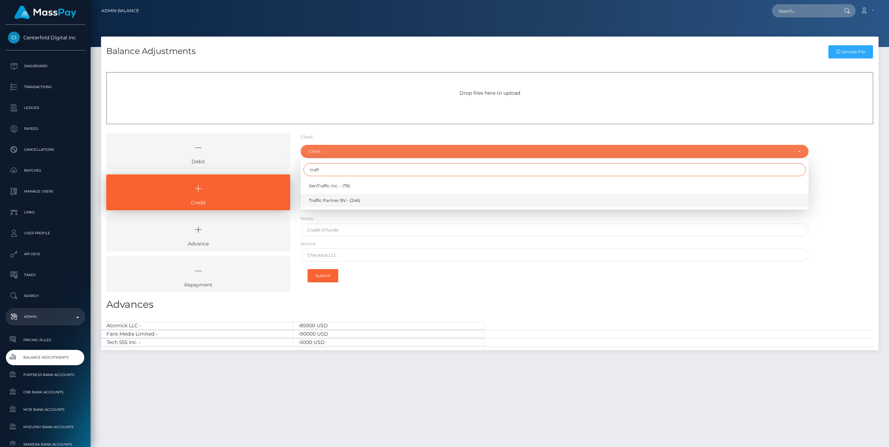
type input "traff"
click at [334, 199] on span "Traffic Partner BV - (246)" at bounding box center [334, 200] width 51 height 6
select select "246"
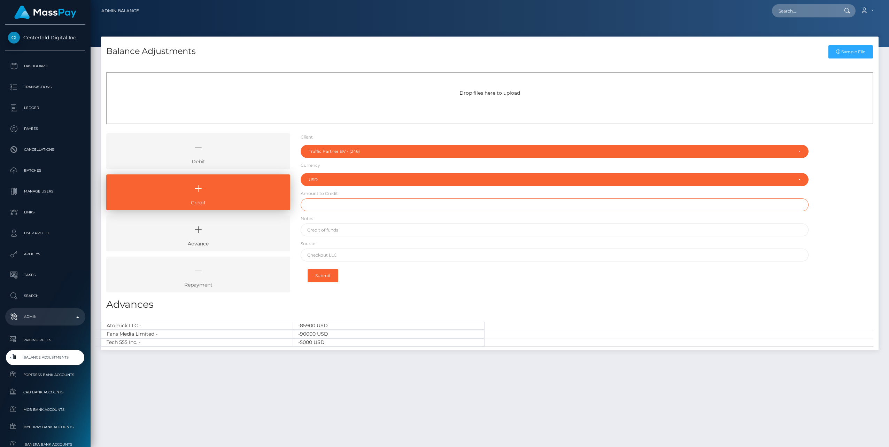
click at [330, 206] on input "text" at bounding box center [555, 205] width 508 height 13
click at [323, 229] on input "text" at bounding box center [555, 230] width 508 height 13
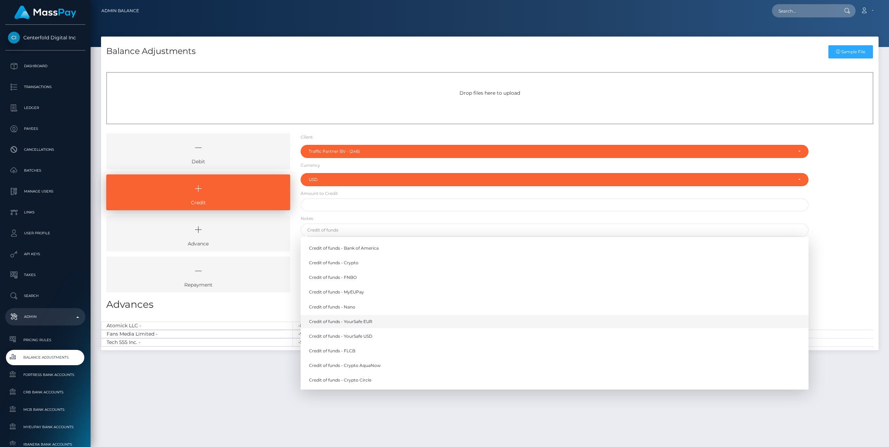
click at [355, 321] on link "Credit of funds - YourSafe EUR" at bounding box center [555, 321] width 508 height 13
type input "Credit of funds - YourSafe EUR"
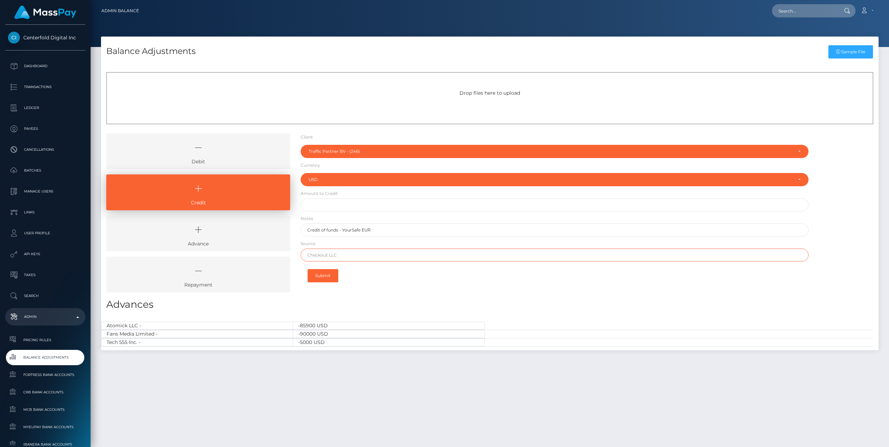
click at [351, 251] on input "text" at bounding box center [555, 255] width 508 height 13
paste input "TRUST PAY, A.S."
type input "TRUST PAY, A.S."
click at [317, 207] on input "text" at bounding box center [555, 205] width 508 height 13
paste input "29,283.39"
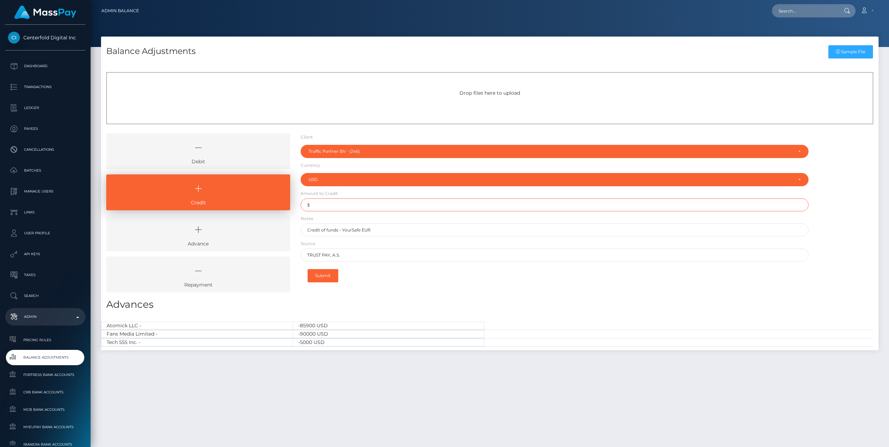
type input "$29,283.39"
click at [331, 277] on button "Submit" at bounding box center [323, 275] width 31 height 13
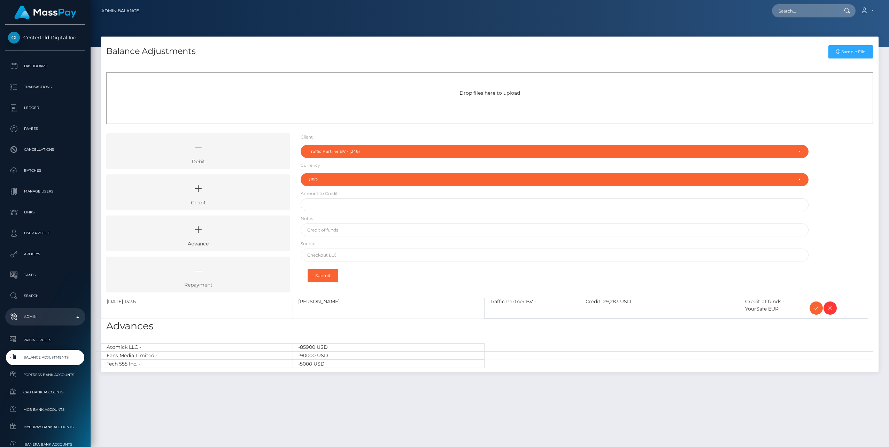
select select "246"
select select "USD"
drag, startPoint x: 814, startPoint y: 311, endPoint x: 751, endPoint y: 314, distance: 63.1
click at [814, 311] on icon at bounding box center [816, 308] width 8 height 9
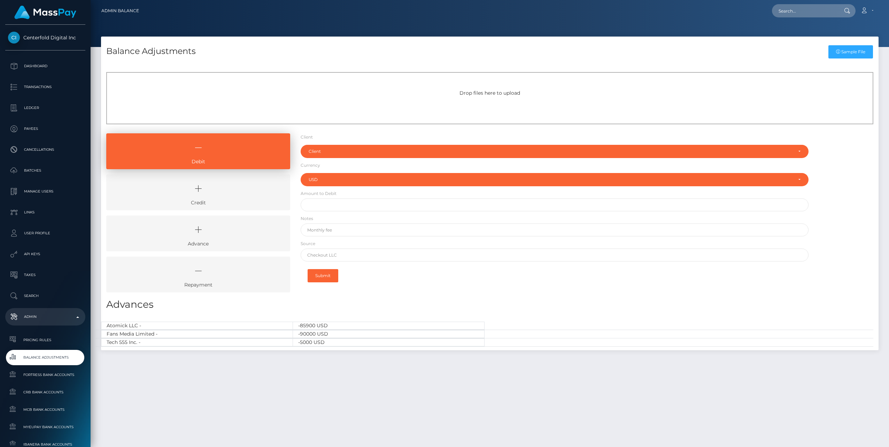
select select "USD"
click at [230, 191] on icon at bounding box center [198, 188] width 168 height 21
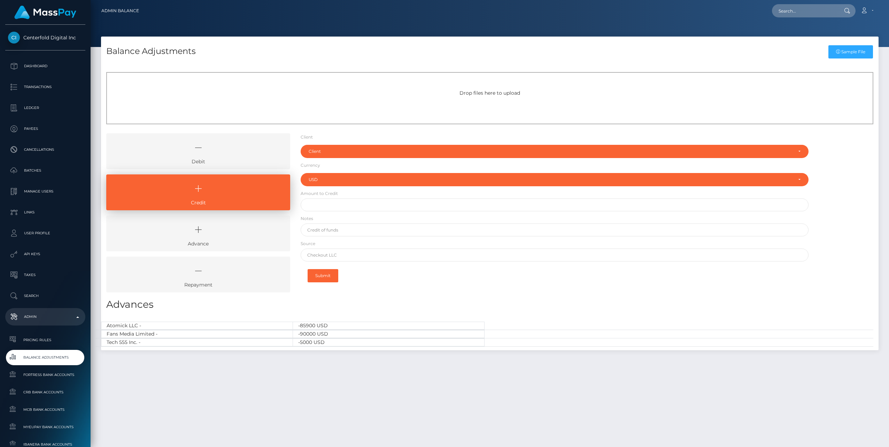
click at [224, 145] on icon at bounding box center [198, 147] width 168 height 21
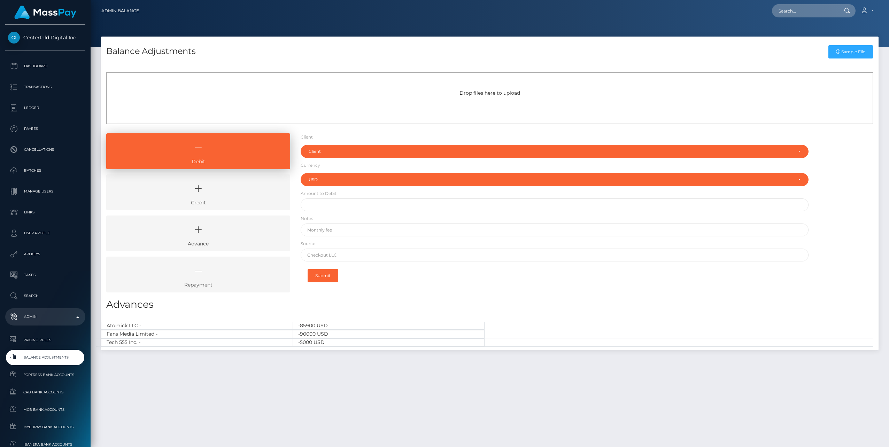
click at [225, 192] on icon at bounding box center [198, 188] width 168 height 21
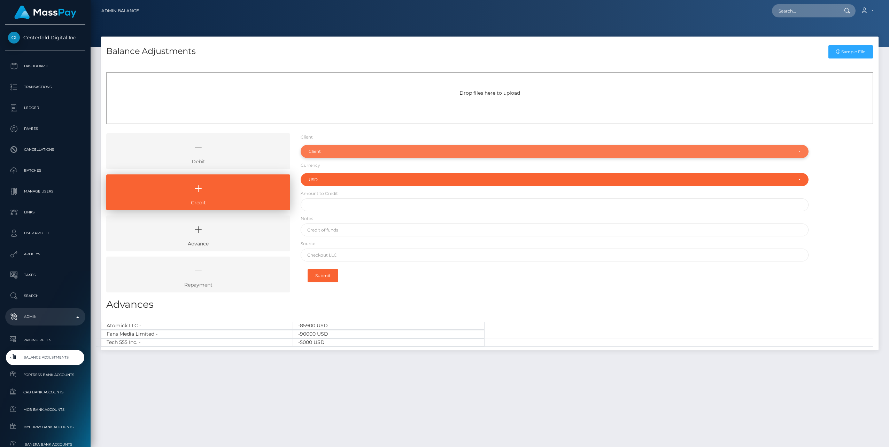
click at [341, 152] on div "Client" at bounding box center [551, 152] width 484 height 6
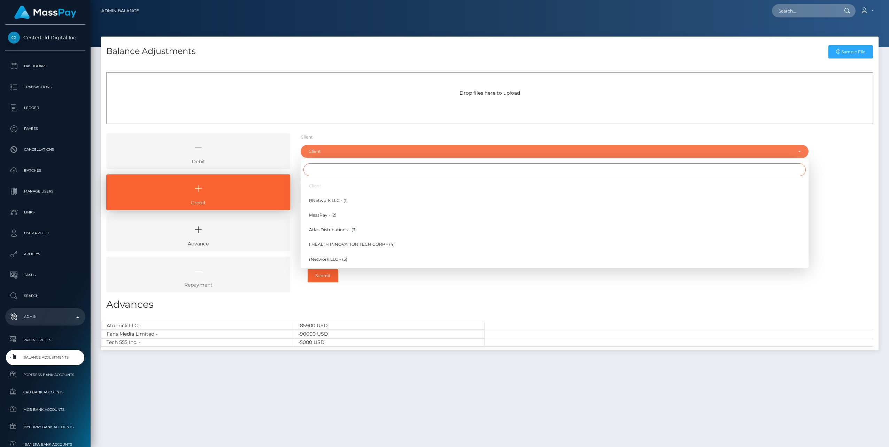
click at [323, 172] on input "Search" at bounding box center [554, 169] width 502 height 13
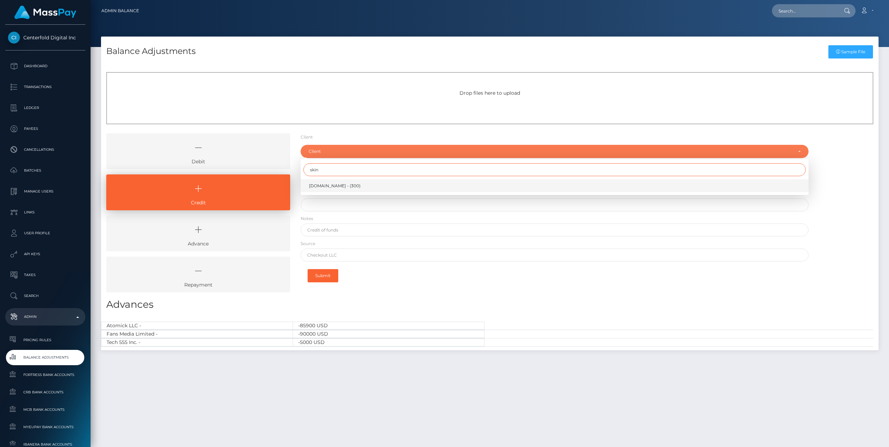
type input "skin"
click at [324, 184] on span "[DOMAIN_NAME] - (300)" at bounding box center [335, 186] width 52 height 6
select select "300"
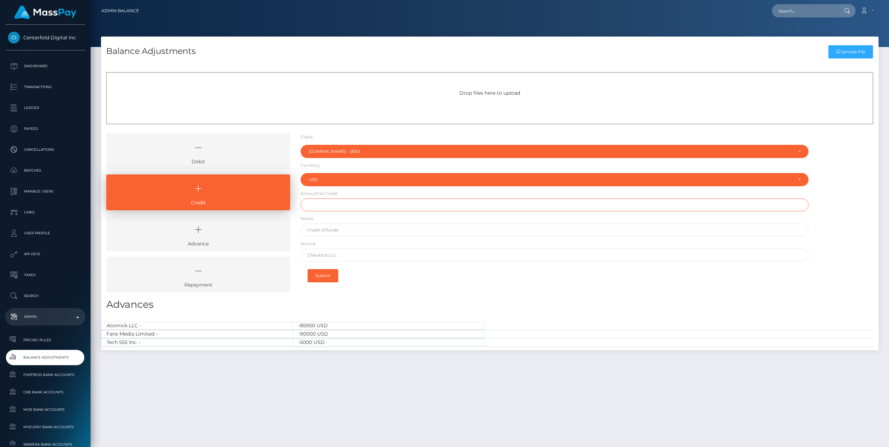
click at [323, 206] on input "text" at bounding box center [555, 205] width 508 height 13
type input "$50,000.00"
click at [328, 232] on input "text" at bounding box center [555, 230] width 508 height 13
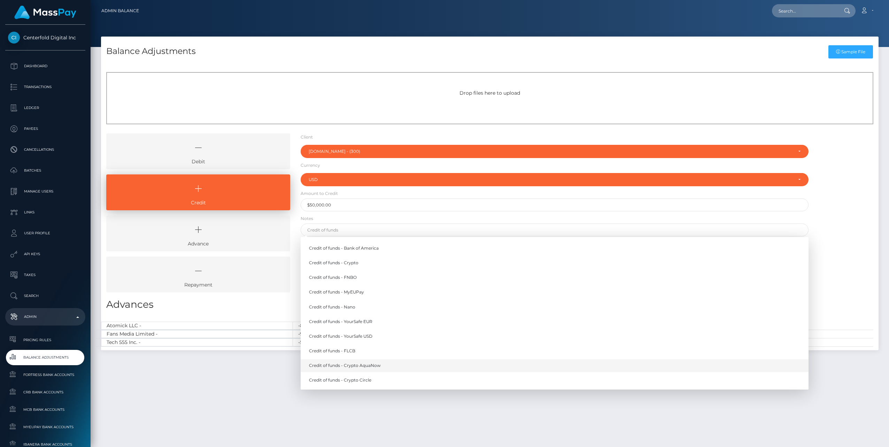
click at [356, 367] on link "Credit of funds - Crypto AquaNow" at bounding box center [555, 365] width 508 height 13
type input "Credit of funds - Crypto AquaNow"
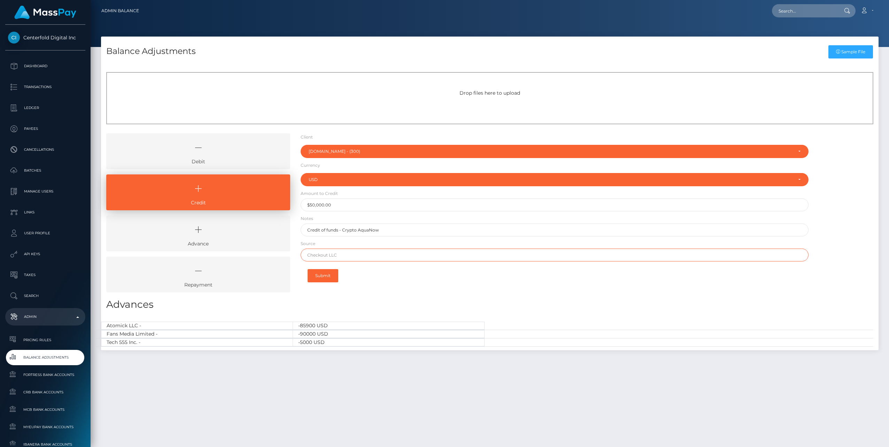
click at [334, 255] on input "text" at bounding box center [555, 255] width 508 height 13
paste input "0x29addc9eca93fd94c847a603f986ad2f18ce5f5913987370d0f15ad3ec78e4dc"
type input "0x29addc9eca93fd94c847a603f986ad2f18ce5f5913987370d0f15ad3ec78e4dc"
click at [317, 277] on button "Submit" at bounding box center [323, 275] width 31 height 13
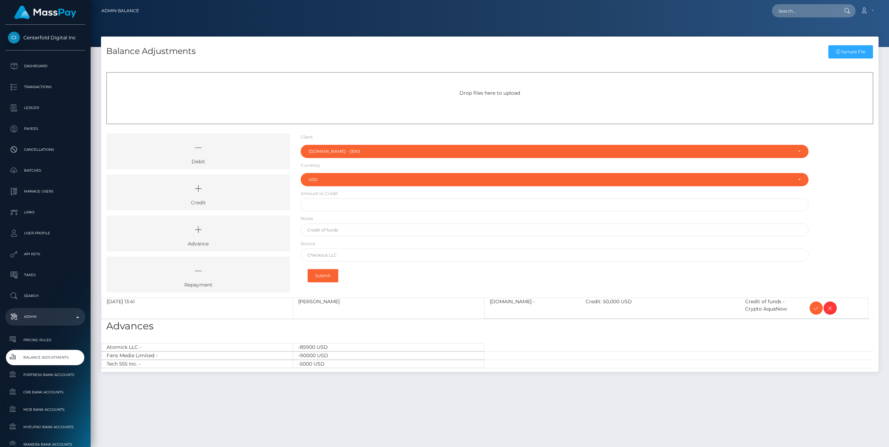
select select "300"
select select "USD"
click at [813, 307] on icon at bounding box center [816, 308] width 8 height 9
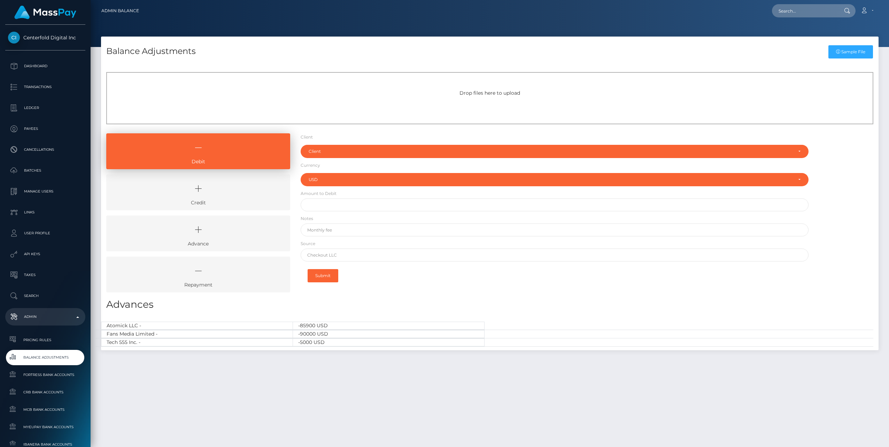
select select "USD"
drag, startPoint x: 202, startPoint y: 192, endPoint x: 263, endPoint y: 179, distance: 62.2
click at [202, 192] on icon at bounding box center [198, 188] width 168 height 21
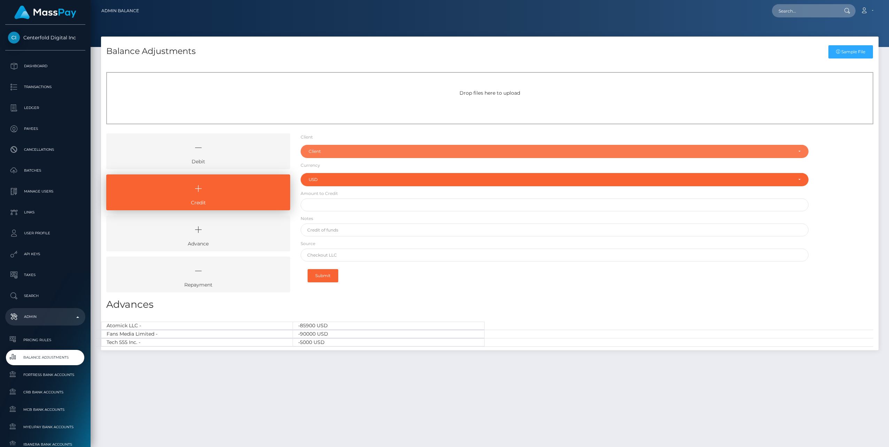
drag, startPoint x: 322, startPoint y: 148, endPoint x: 333, endPoint y: 156, distance: 13.0
click at [323, 148] on div "Client" at bounding box center [555, 151] width 508 height 13
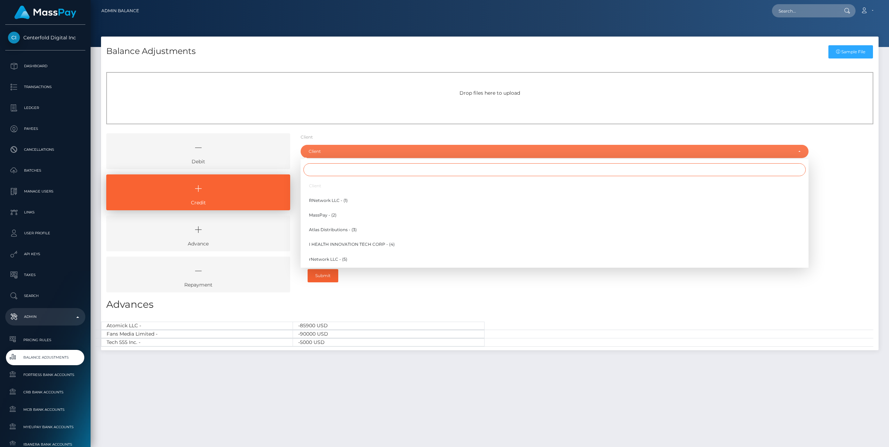
click at [323, 172] on input "Search" at bounding box center [554, 169] width 502 height 13
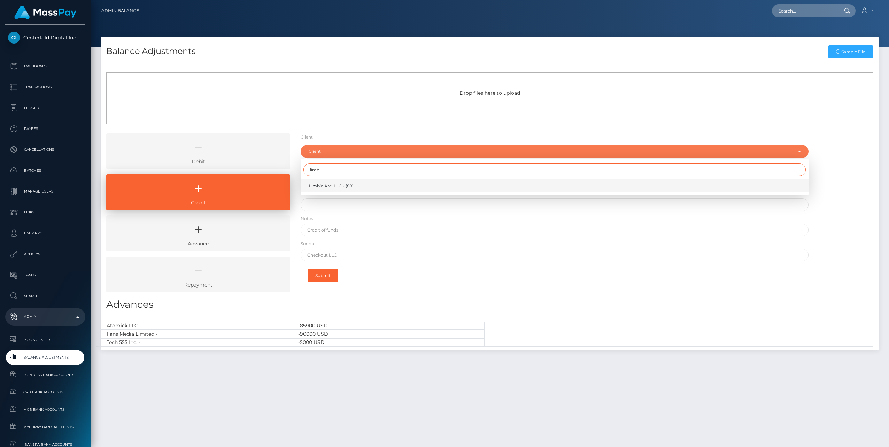
type input "limb"
click at [336, 186] on span "Limbic Arc, LLC - (89)" at bounding box center [331, 186] width 45 height 6
select select "89"
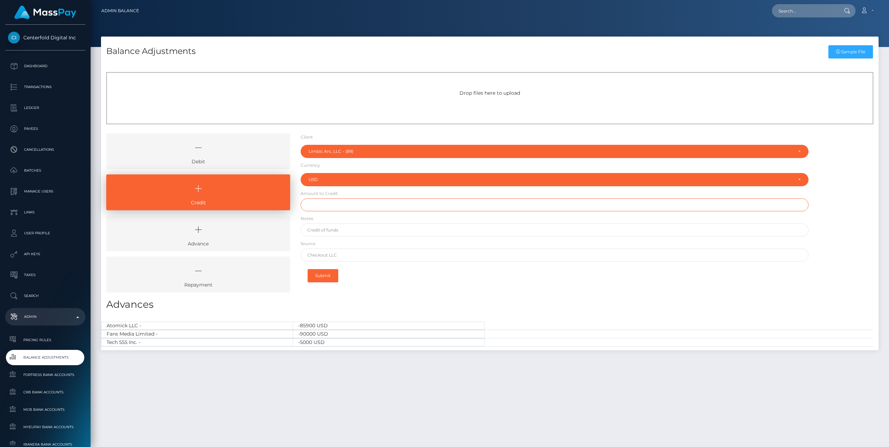
click at [332, 206] on input "text" at bounding box center [555, 205] width 508 height 13
type input "$272.06"
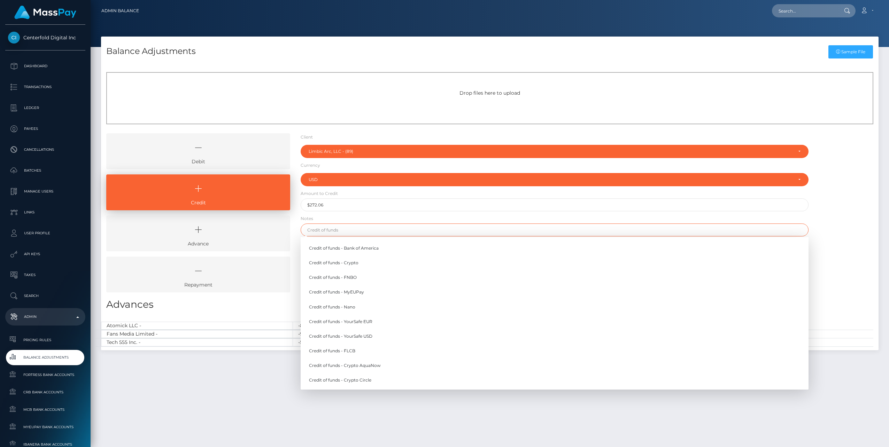
click at [344, 231] on input "text" at bounding box center [555, 230] width 508 height 13
click at [370, 367] on link "Credit of funds - Crypto AquaNow" at bounding box center [555, 365] width 508 height 13
type input "Credit of funds - Crypto AquaNow"
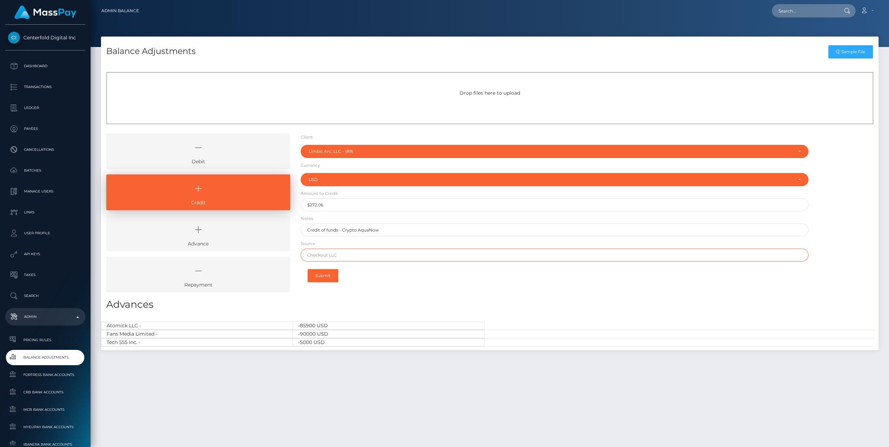
click at [315, 257] on input "text" at bounding box center [555, 255] width 508 height 13
paste input "0xa9ca0d8ecc7cfc34cf7579ccc7c493f0228c8c2dfee2de289f00da6f178bc3d6"
type input "0xa9ca0d8ecc7cfc34cf7579ccc7c493f0228c8c2dfee2de289f00da6f178bc3d6"
click at [328, 278] on button "Submit" at bounding box center [323, 275] width 31 height 13
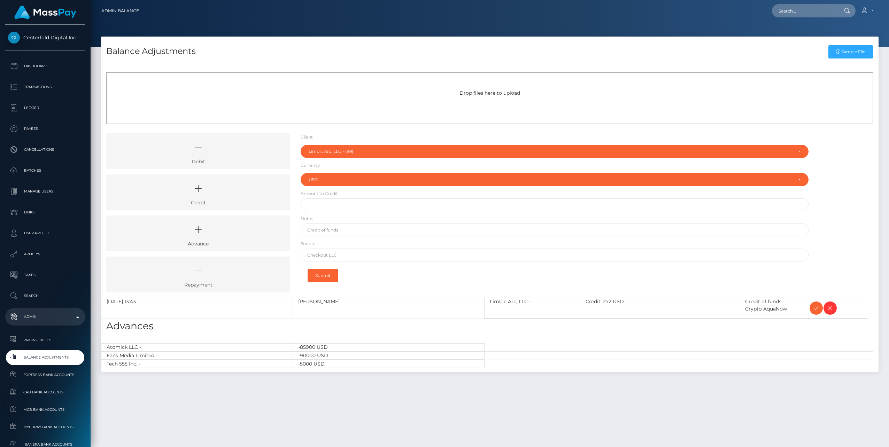
select select "89"
select select "USD"
click at [818, 307] on icon at bounding box center [816, 308] width 8 height 9
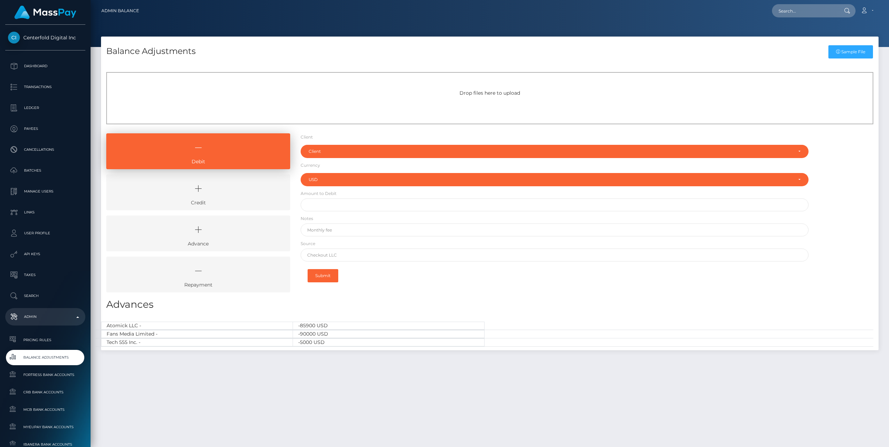
select select "USD"
drag, startPoint x: 214, startPoint y: 193, endPoint x: 226, endPoint y: 171, distance: 25.7
click at [214, 193] on icon at bounding box center [198, 188] width 168 height 21
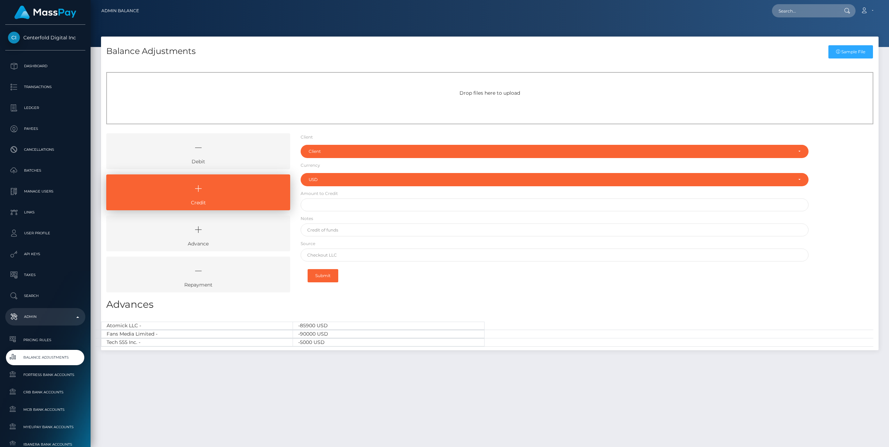
drag, startPoint x: 242, startPoint y: 150, endPoint x: 241, endPoint y: 156, distance: 5.9
click at [242, 150] on icon at bounding box center [198, 147] width 168 height 21
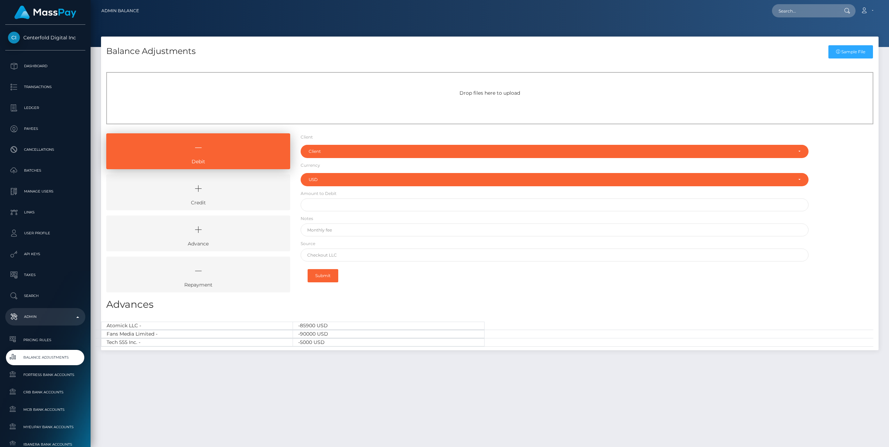
click at [243, 197] on icon at bounding box center [198, 188] width 168 height 21
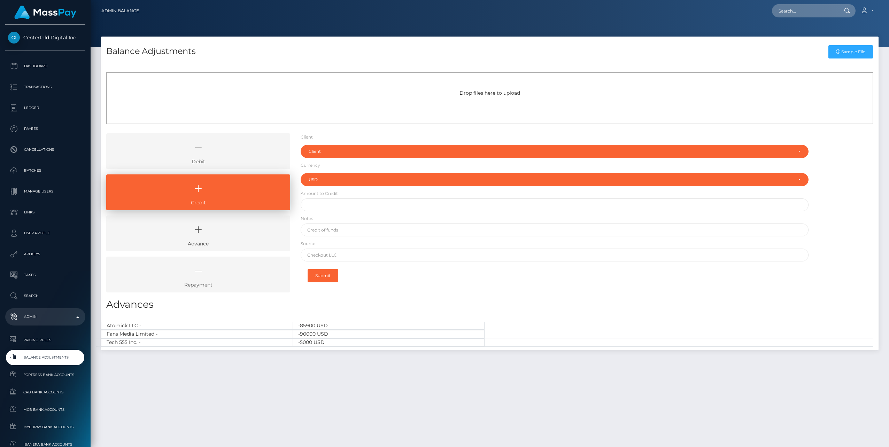
click at [234, 154] on icon at bounding box center [198, 147] width 168 height 21
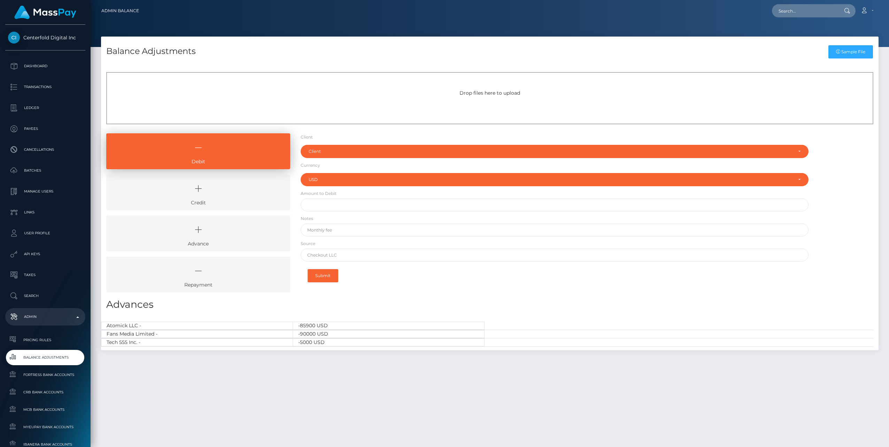
click at [231, 202] on link "Credit" at bounding box center [198, 193] width 184 height 36
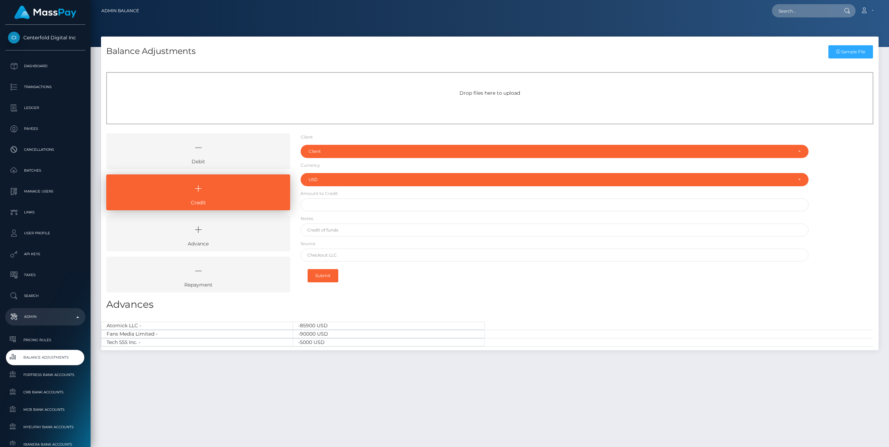
drag, startPoint x: 240, startPoint y: 154, endPoint x: 237, endPoint y: 174, distance: 20.1
click at [240, 154] on icon at bounding box center [198, 147] width 168 height 21
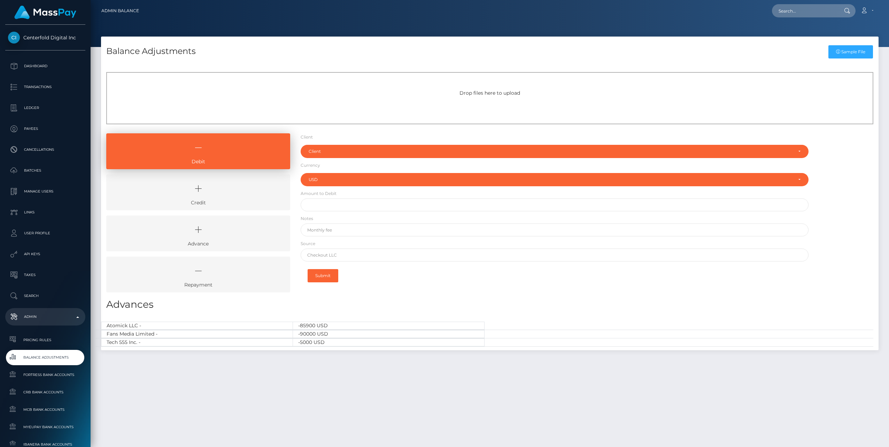
click at [237, 186] on icon at bounding box center [198, 188] width 168 height 21
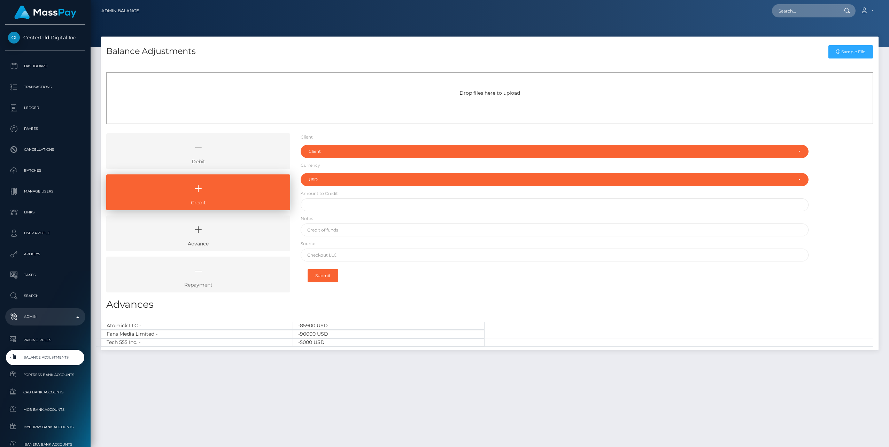
click at [265, 152] on icon at bounding box center [198, 147] width 168 height 21
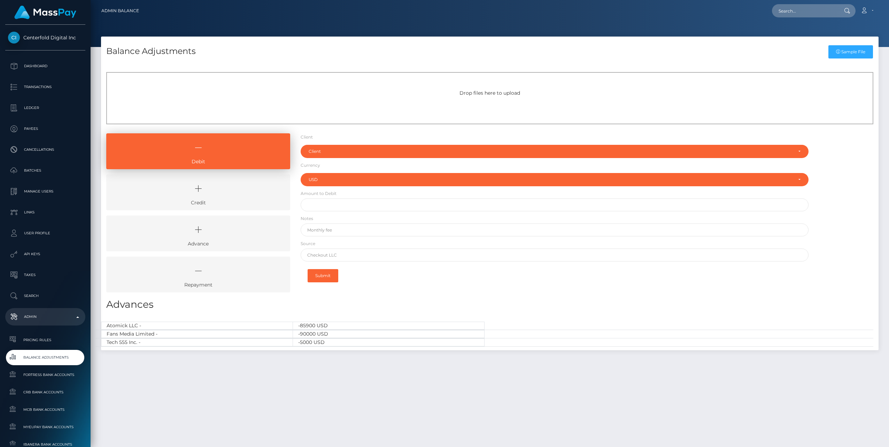
drag, startPoint x: 240, startPoint y: 197, endPoint x: 242, endPoint y: 185, distance: 12.4
click at [240, 197] on icon at bounding box center [198, 188] width 168 height 21
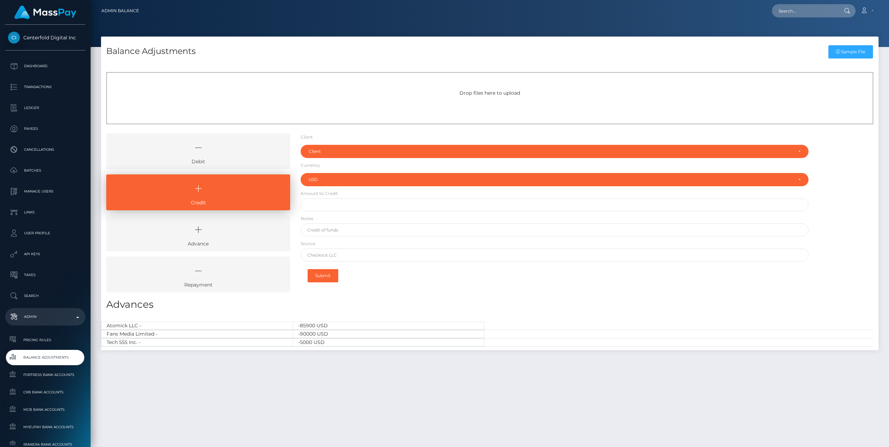
click at [230, 148] on icon at bounding box center [198, 147] width 168 height 21
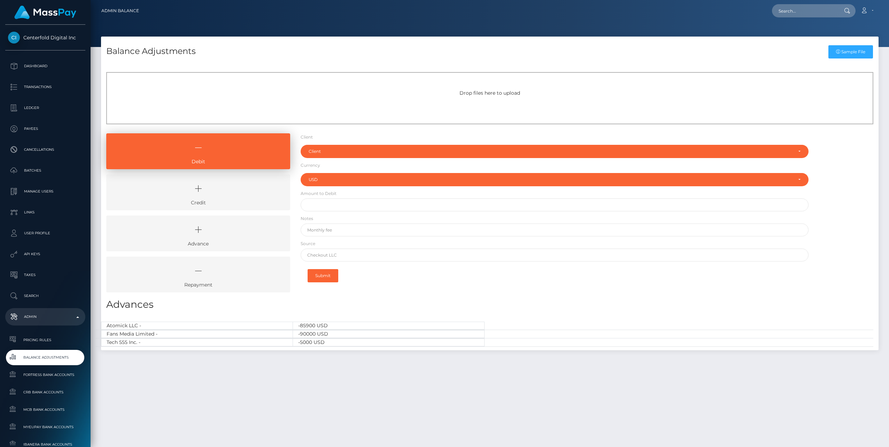
click at [234, 208] on link "Credit" at bounding box center [198, 193] width 184 height 36
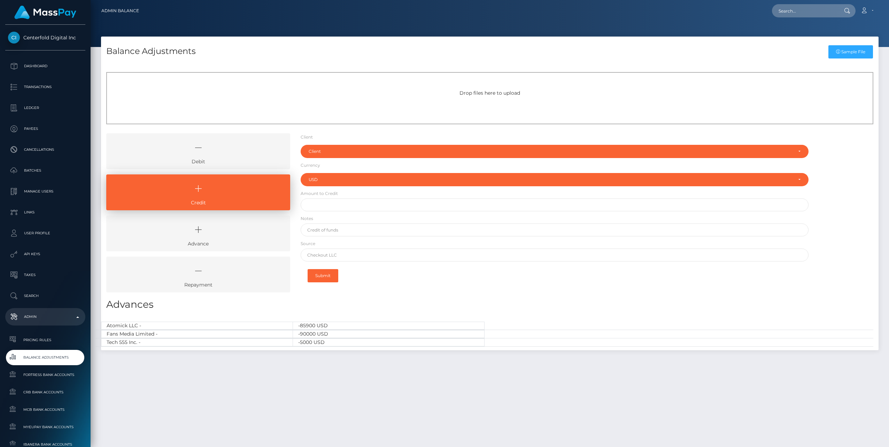
click at [224, 156] on icon at bounding box center [198, 147] width 168 height 21
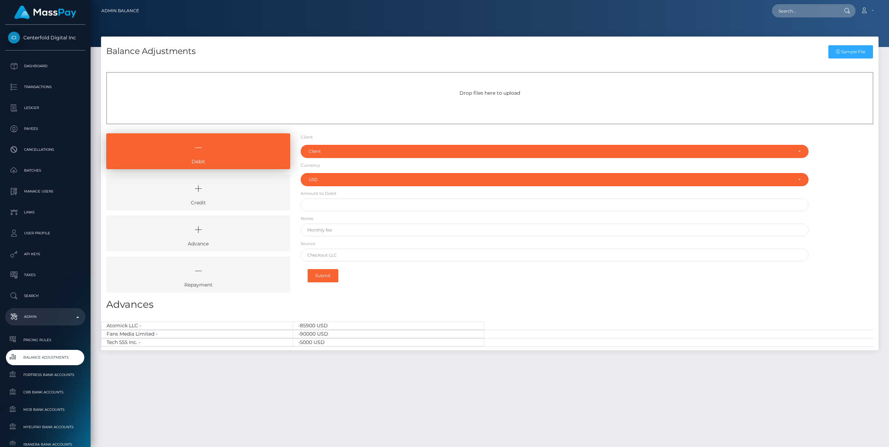
click at [221, 200] on link "Credit" at bounding box center [198, 193] width 184 height 36
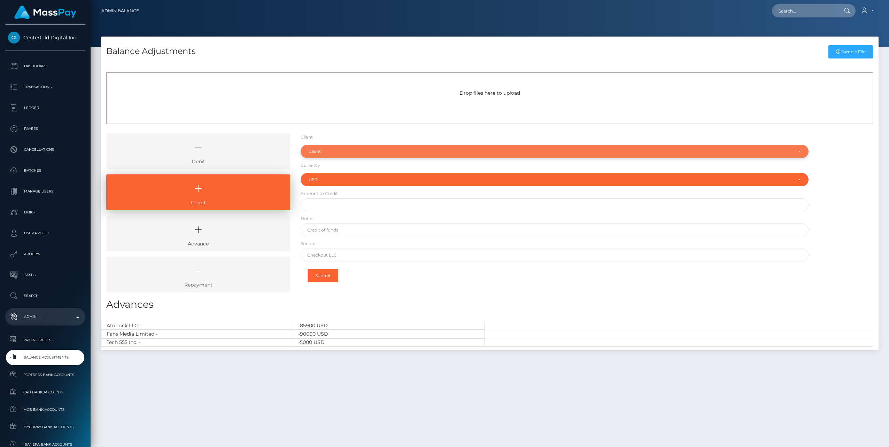
click at [338, 150] on div "Client" at bounding box center [551, 152] width 484 height 6
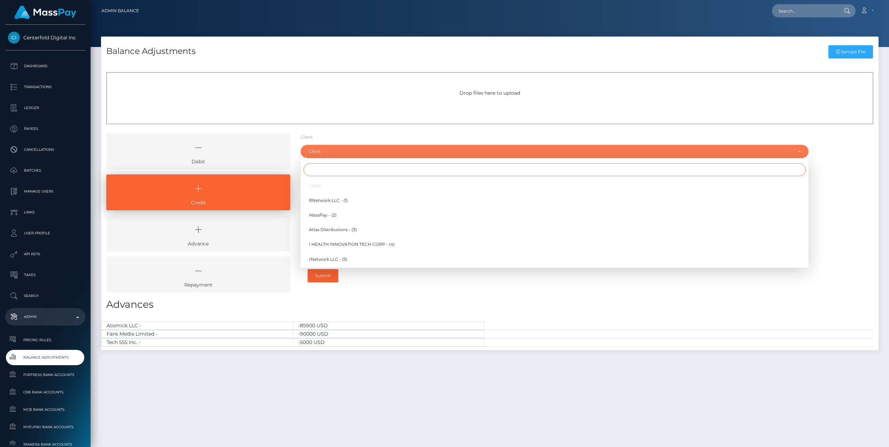
click at [321, 169] on input "Search" at bounding box center [554, 169] width 502 height 13
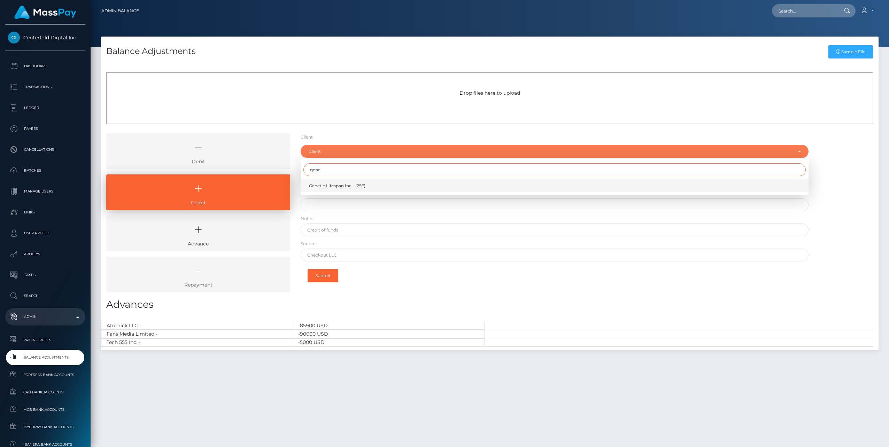
type input "gene"
click at [333, 185] on span "Genetic LIfespan Inc - (256)" at bounding box center [337, 186] width 56 height 6
select select "256"
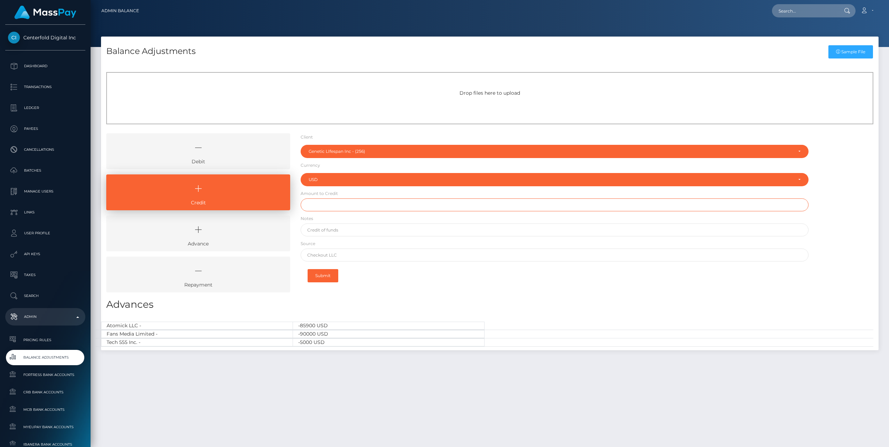
click at [328, 199] on input "text" at bounding box center [555, 205] width 508 height 13
paste input "1,124.25"
type input "$1,124.25"
click at [330, 226] on input "text" at bounding box center [555, 230] width 508 height 13
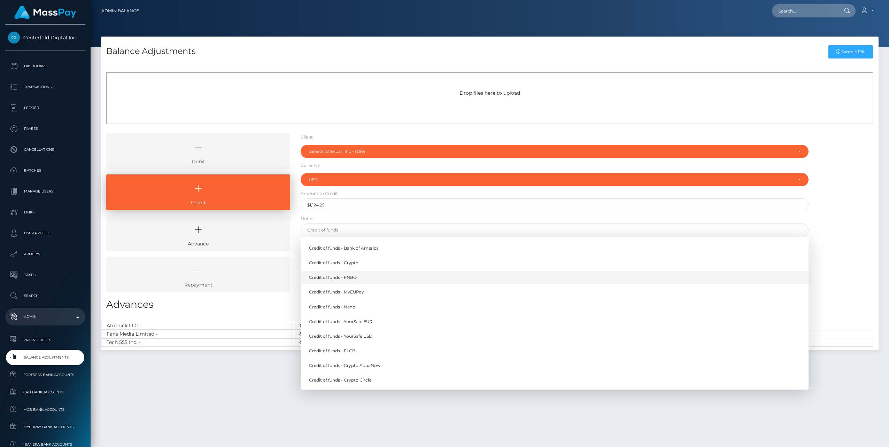
click at [345, 277] on link "Credit of funds - FNBO" at bounding box center [555, 277] width 508 height 13
type input "Credit of funds - FNBO"
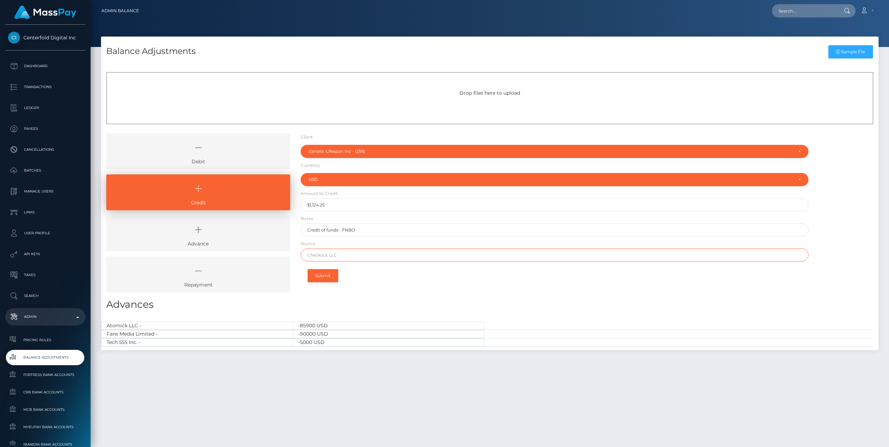
click at [333, 251] on input "text" at bounding box center [555, 255] width 508 height 13
type input "Chase"
click at [328, 279] on button "Submit" at bounding box center [323, 275] width 31 height 13
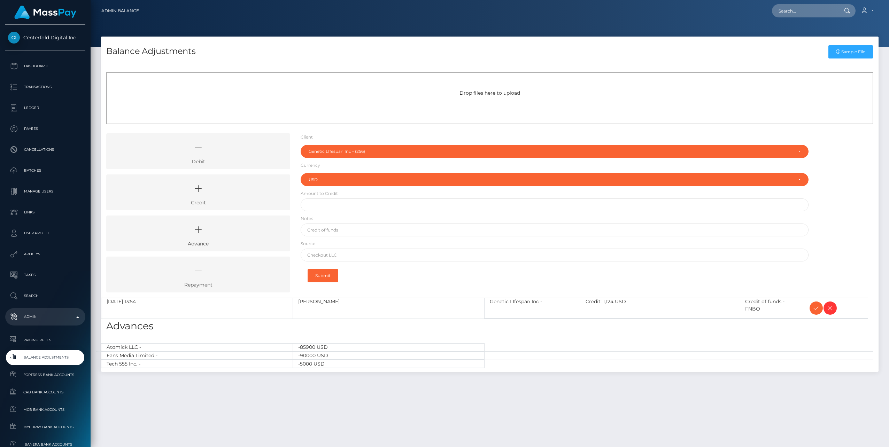
select select "256"
select select "USD"
click at [816, 312] on icon at bounding box center [816, 308] width 8 height 9
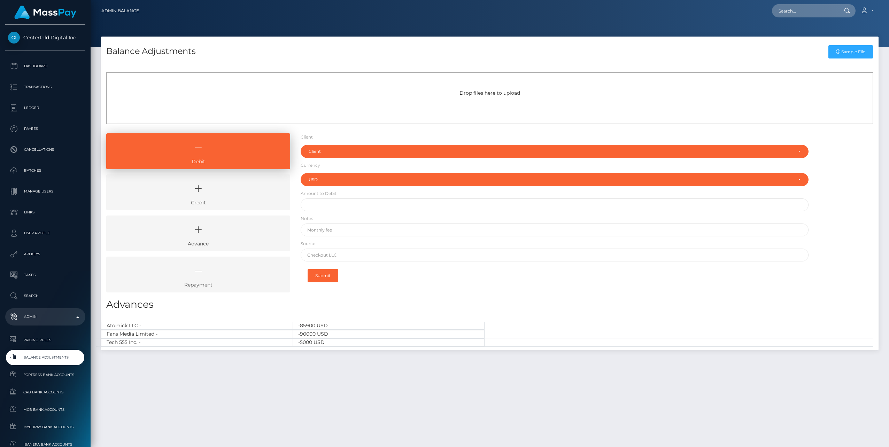
select select "USD"
click at [231, 196] on icon at bounding box center [198, 188] width 168 height 21
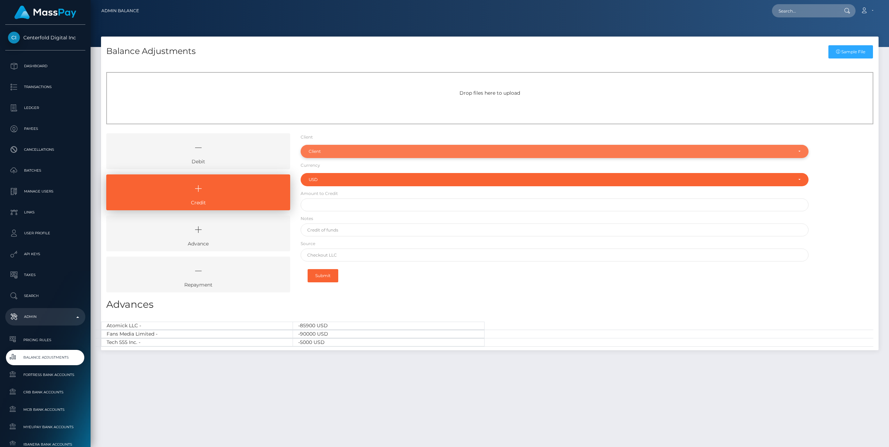
click at [316, 153] on div "Client" at bounding box center [551, 152] width 484 height 6
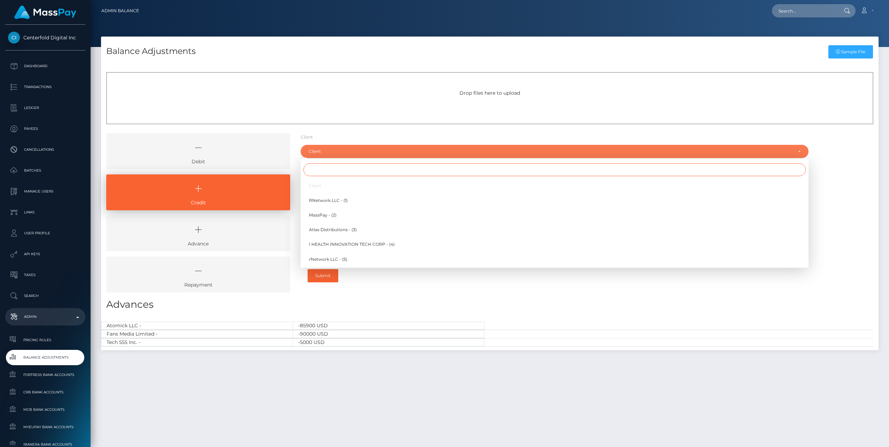
click at [318, 170] on input "Search" at bounding box center [554, 169] width 502 height 13
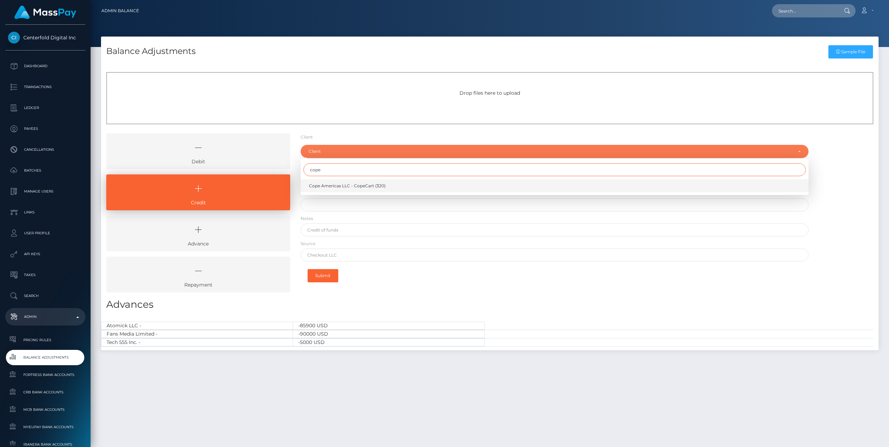
type input "cope"
click at [352, 185] on span "Cope Americas LLC - CopeCart (320)" at bounding box center [347, 186] width 77 height 6
select select "320"
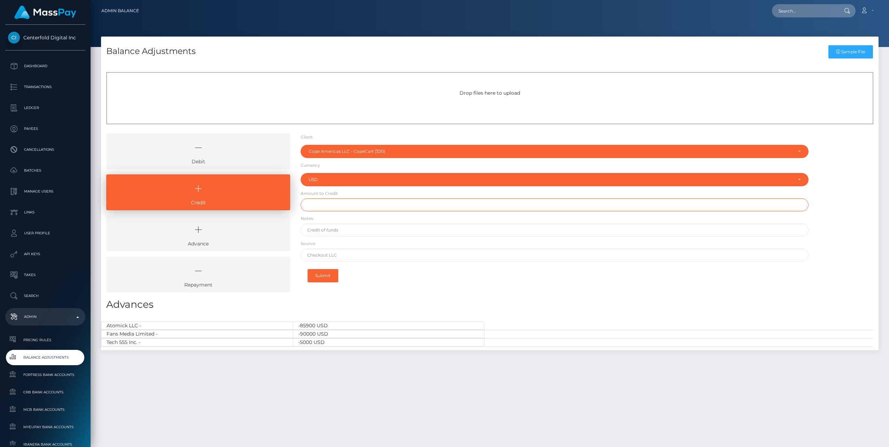
click at [328, 204] on input "text" at bounding box center [555, 205] width 508 height 13
paste input "250,000.45"
type input "$250,000.45"
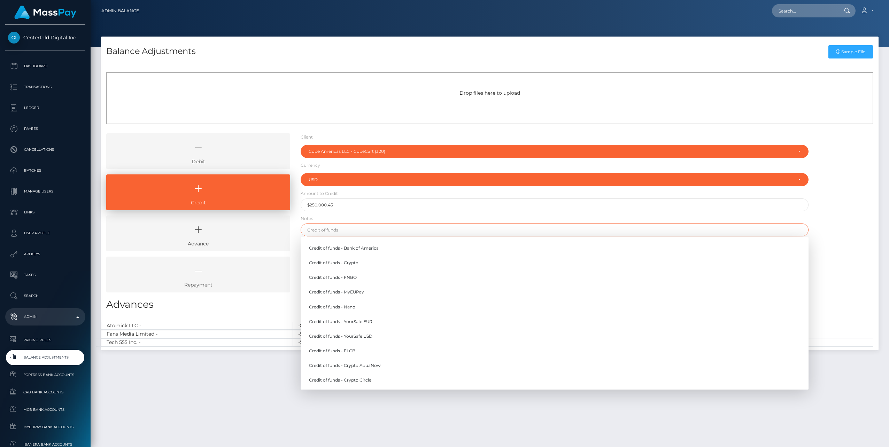
click at [333, 229] on input "text" at bounding box center [555, 230] width 508 height 13
click at [358, 278] on link "Credit of funds - FNBO" at bounding box center [555, 277] width 508 height 13
type input "Credit of funds - FNBO"
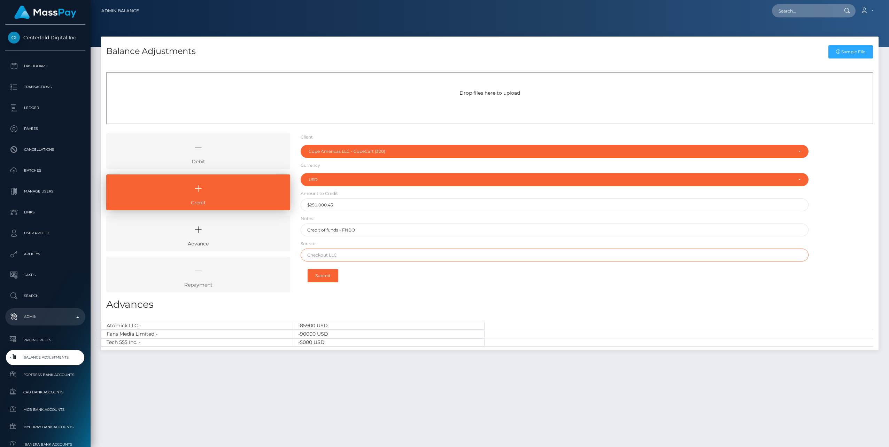
click at [337, 257] on input "text" at bounding box center [555, 255] width 508 height 13
paste input "Synovus Bank"
type input "Synovus Bank"
click at [331, 276] on button "Submit" at bounding box center [323, 275] width 31 height 13
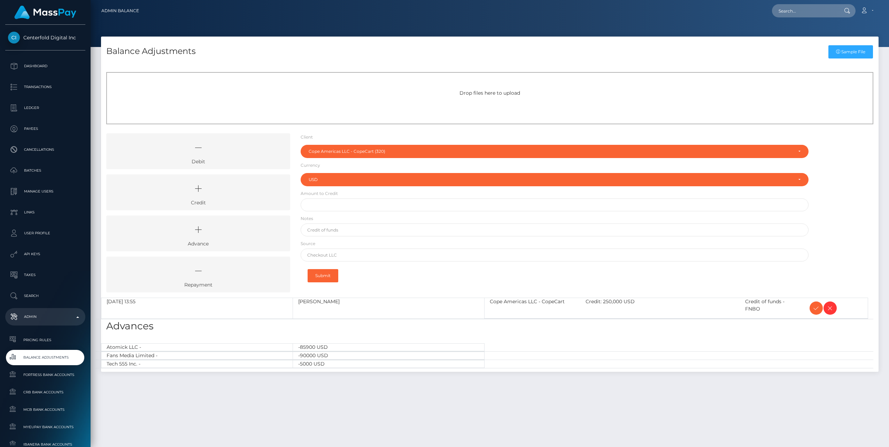
select select "320"
select select "USD"
click at [816, 308] on icon at bounding box center [816, 308] width 8 height 9
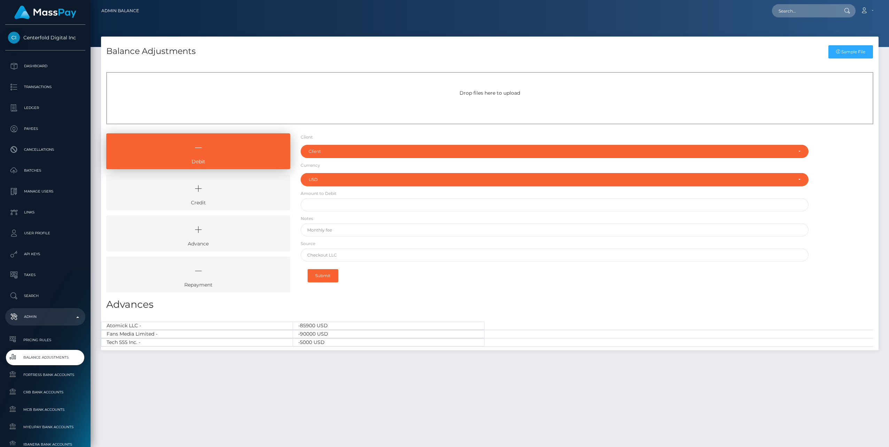
select select "USD"
click at [209, 194] on icon at bounding box center [198, 188] width 168 height 21
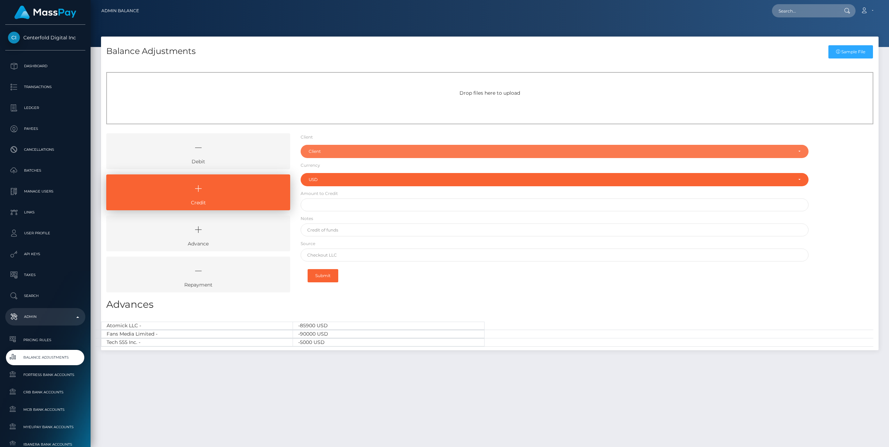
drag, startPoint x: 331, startPoint y: 154, endPoint x: 323, endPoint y: 161, distance: 10.4
click at [331, 154] on div "Client" at bounding box center [551, 152] width 484 height 6
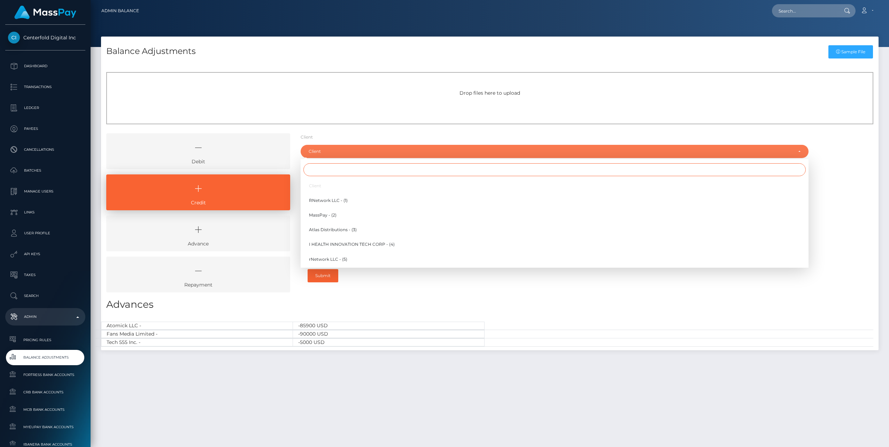
click at [312, 171] on input "Search" at bounding box center [554, 169] width 502 height 13
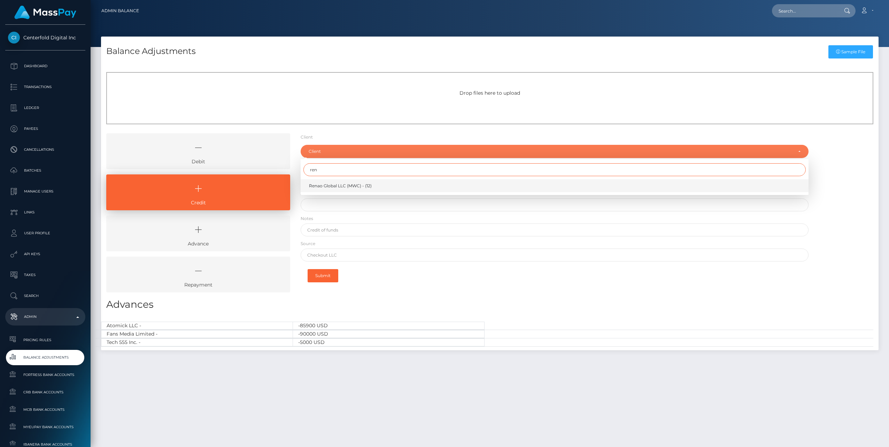
type input "ren"
click at [343, 188] on span "Renao Global LLC (MWC) - (12)" at bounding box center [340, 186] width 63 height 6
select select "12"
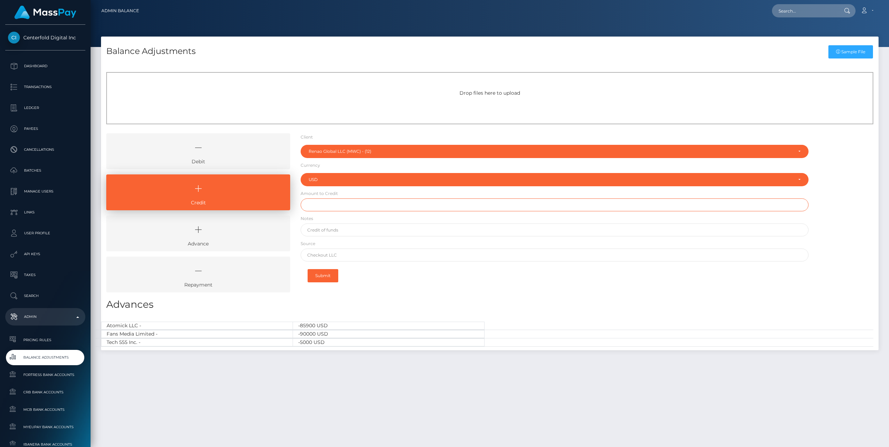
click at [322, 207] on input "text" at bounding box center [555, 205] width 508 height 13
type input "$250.00"
click at [331, 231] on input "text" at bounding box center [555, 230] width 508 height 13
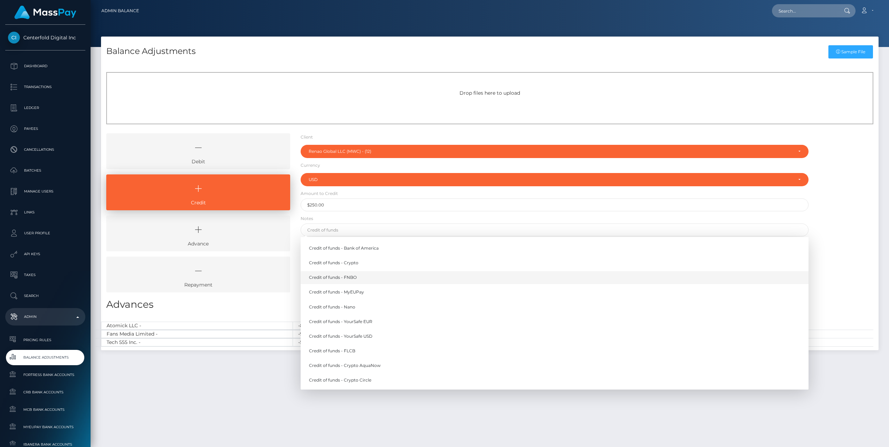
click at [349, 278] on link "Credit of funds - FNBO" at bounding box center [555, 277] width 508 height 13
type input "Credit of funds - FNBO"
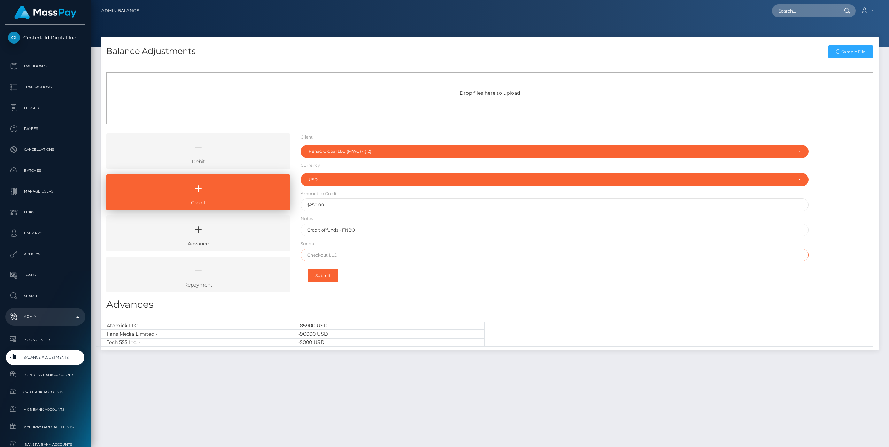
click at [339, 254] on input "text" at bounding box center [555, 255] width 508 height 13
paste input "BANK OF AMERICA"
type input "BANK OF AMERICA"
click at [328, 276] on button "Submit" at bounding box center [323, 275] width 31 height 13
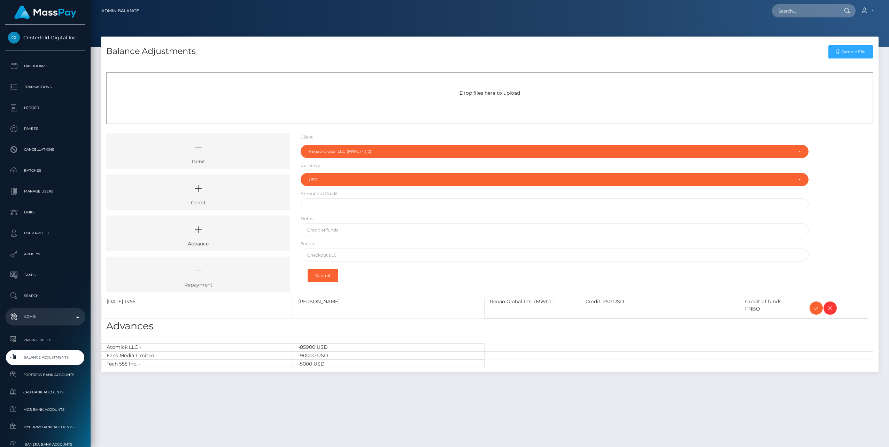
select select "12"
select select "USD"
click at [815, 307] on icon at bounding box center [816, 308] width 8 height 9
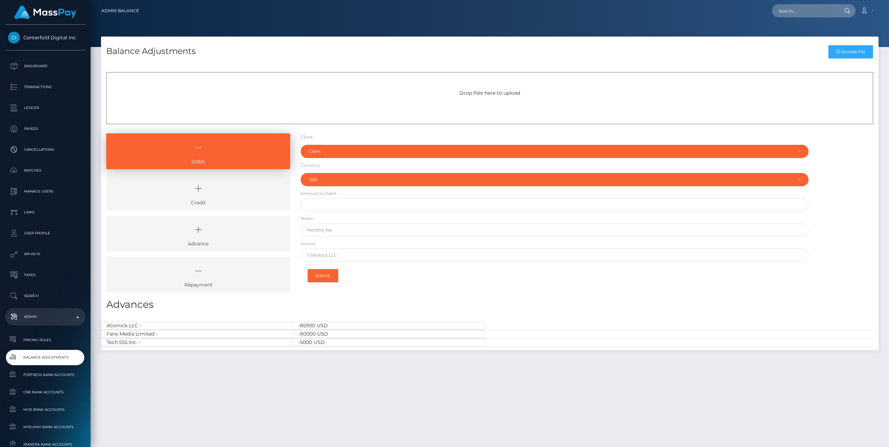
select select "USD"
